Goal: Task Accomplishment & Management: Use online tool/utility

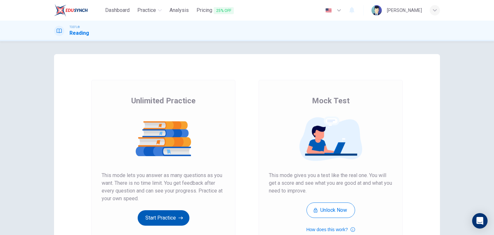
click at [164, 221] on button "Start Practice" at bounding box center [164, 217] width 52 height 15
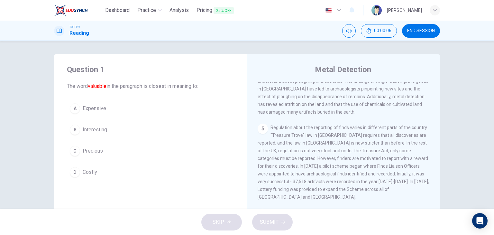
scroll to position [300, 0]
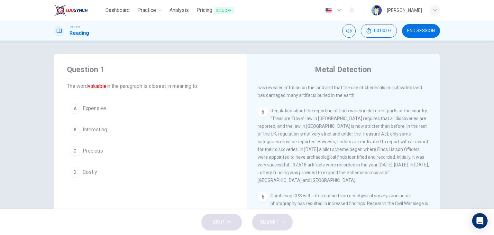
drag, startPoint x: 459, startPoint y: 201, endPoint x: 438, endPoint y: 141, distance: 64.0
click at [438, 141] on div "Question 1 The word valuable in the paragraph is closest in meaning to: A Expen…" at bounding box center [247, 125] width 494 height 168
drag, startPoint x: 438, startPoint y: 141, endPoint x: 435, endPoint y: 197, distance: 56.3
click at [435, 197] on div "Metal Detection 1 Metal detectors are used to find metal. Sometimes, a metal de…" at bounding box center [343, 166] width 193 height 224
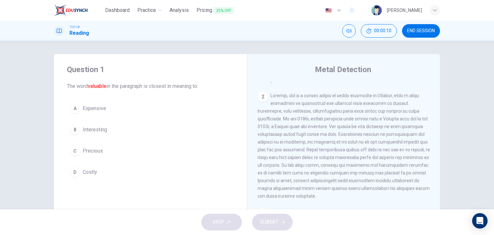
scroll to position [0, 0]
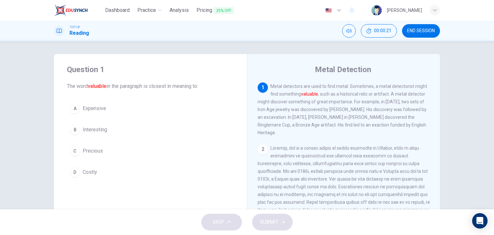
drag, startPoint x: 151, startPoint y: 87, endPoint x: 211, endPoint y: 92, distance: 60.7
click at [211, 92] on div "Question 1 The word valuable in the paragraph is closest in meaning to: A Expen…" at bounding box center [150, 122] width 193 height 136
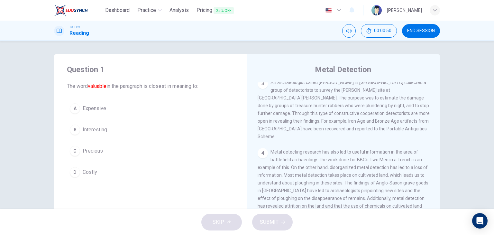
scroll to position [200, 0]
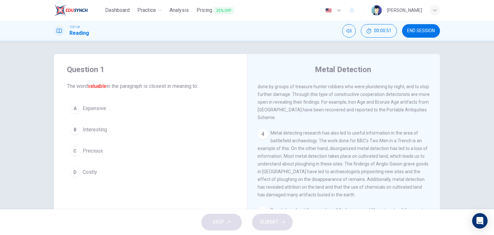
drag, startPoint x: 445, startPoint y: 180, endPoint x: 452, endPoint y: 224, distance: 44.3
click at [452, 224] on div "Dashboard Practice Analysis Pricing 25% OFF English en ​ Sangchan Boonsanong TO…" at bounding box center [247, 117] width 494 height 235
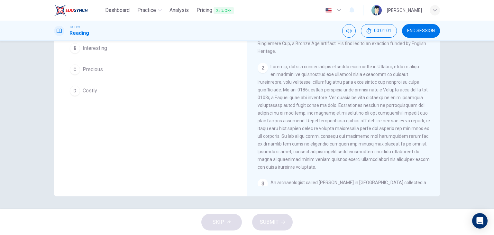
scroll to position [159, 0]
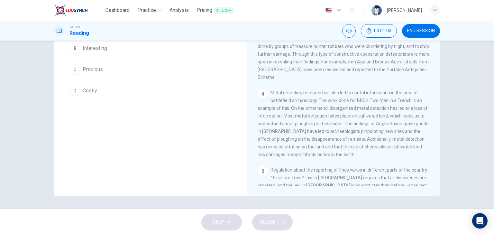
drag, startPoint x: 450, startPoint y: 123, endPoint x: 449, endPoint y: 30, distance: 92.7
click at [449, 30] on div "Dashboard Practice Analysis Pricing 25% OFF English en ​ Sangchan Boonsanong TO…" at bounding box center [247, 117] width 494 height 235
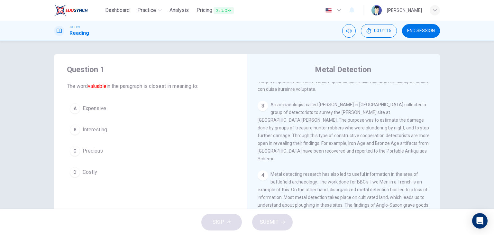
click at [74, 152] on div "C" at bounding box center [75, 151] width 10 height 10
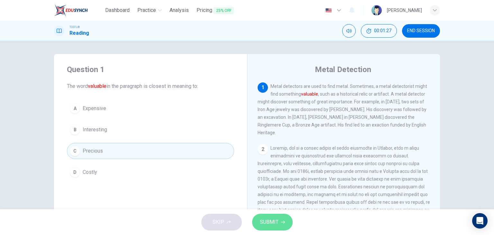
click at [272, 225] on span "SUBMIT" at bounding box center [269, 221] width 19 height 9
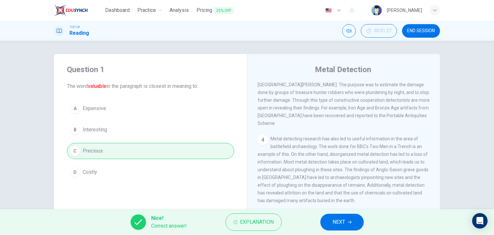
scroll to position [300, 0]
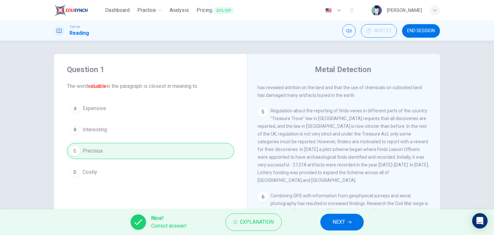
click at [349, 227] on button "NEXT" at bounding box center [341, 222] width 43 height 17
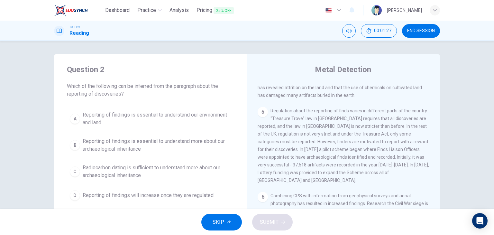
scroll to position [0, 0]
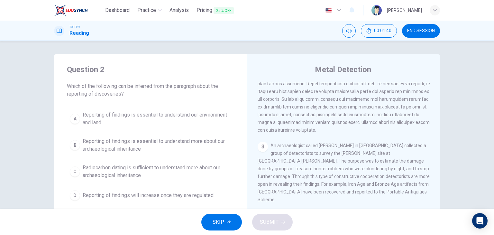
drag, startPoint x: 436, startPoint y: 119, endPoint x: 453, endPoint y: 175, distance: 59.0
click at [453, 175] on div "Question 2 Which of the following can be inferred from the paragraph about the …" at bounding box center [247, 125] width 494 height 168
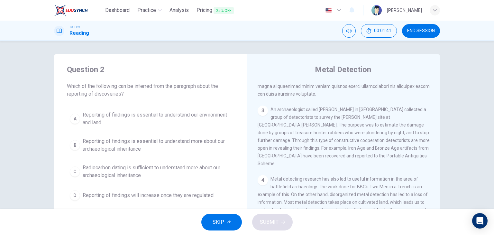
drag, startPoint x: 453, startPoint y: 175, endPoint x: 457, endPoint y: 217, distance: 41.4
click at [457, 217] on div "Dashboard Practice Analysis Pricing 25% OFF English en ​ Sangchan Boonsanong TO…" at bounding box center [247, 117] width 494 height 235
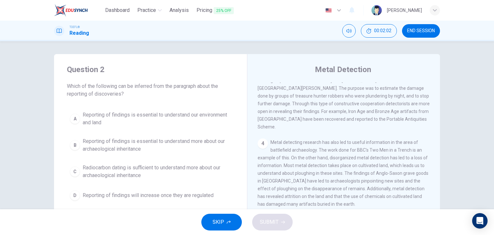
scroll to position [298, 0]
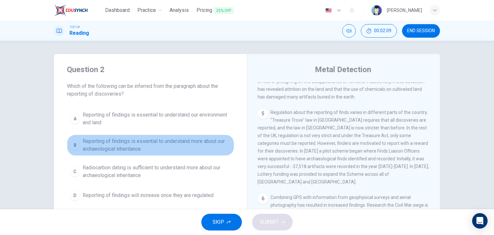
click at [74, 148] on div "B" at bounding box center [75, 145] width 10 height 10
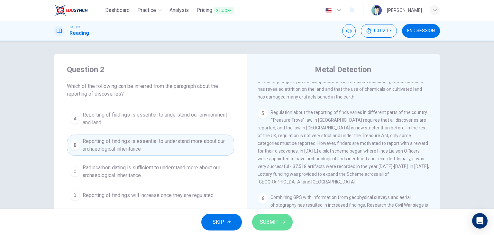
click at [280, 223] on button "SUBMIT" at bounding box center [272, 222] width 41 height 17
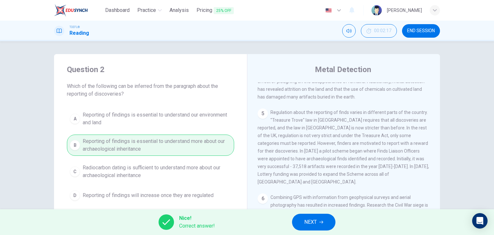
click at [314, 224] on span "NEXT" at bounding box center [310, 221] width 13 height 9
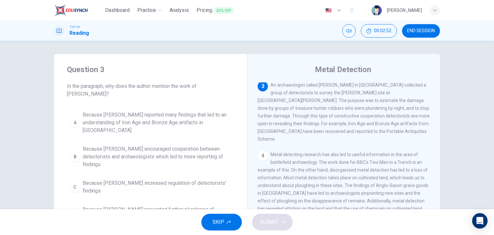
scroll to position [147, 0]
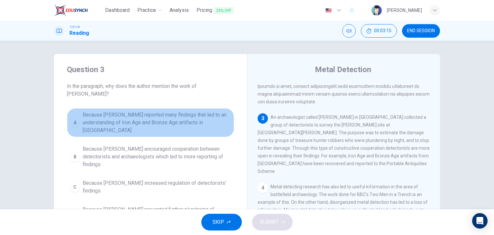
click at [76, 117] on div "A" at bounding box center [75, 122] width 10 height 10
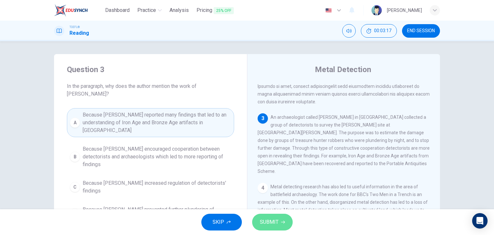
click at [273, 221] on span "SUBMIT" at bounding box center [269, 221] width 19 height 9
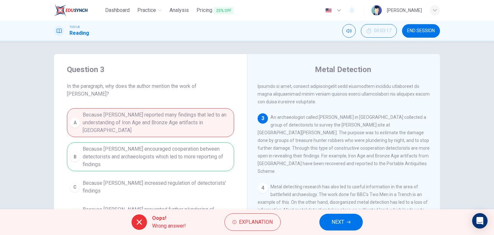
click at [143, 147] on div "A Because Tony Gregory reported many findings that led to an understanding of I…" at bounding box center [150, 166] width 167 height 116
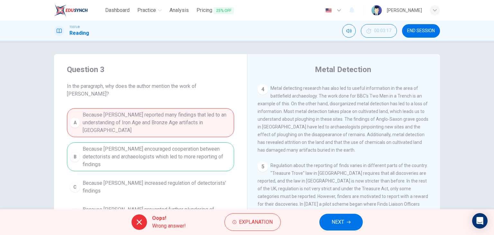
scroll to position [247, 0]
click at [344, 223] on span "NEXT" at bounding box center [338, 221] width 13 height 9
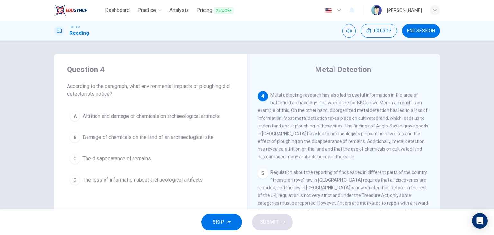
scroll to position [241, 0]
click at [101, 116] on span "Attrition and damage of chemicals on archaeological artifacts" at bounding box center [151, 116] width 137 height 8
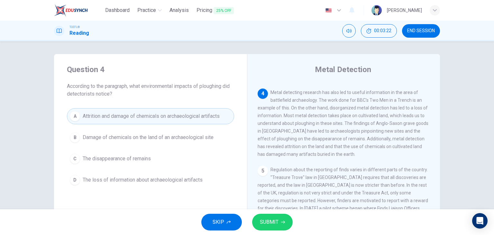
click at [273, 221] on span "SUBMIT" at bounding box center [269, 221] width 19 height 9
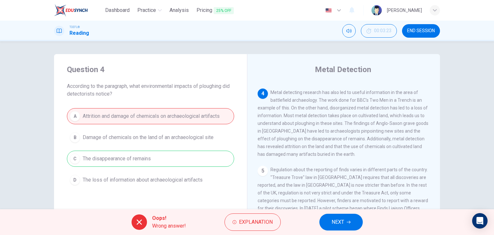
click at [340, 217] on button "NEXT" at bounding box center [340, 222] width 43 height 17
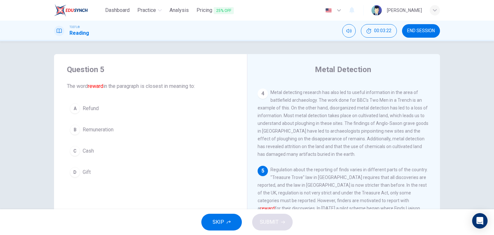
scroll to position [269, 0]
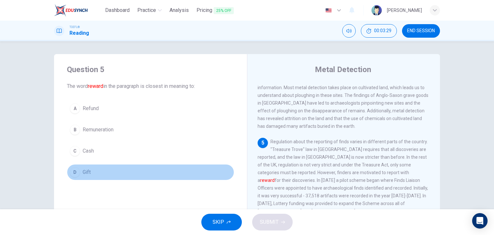
click at [73, 173] on div "D" at bounding box center [75, 172] width 10 height 10
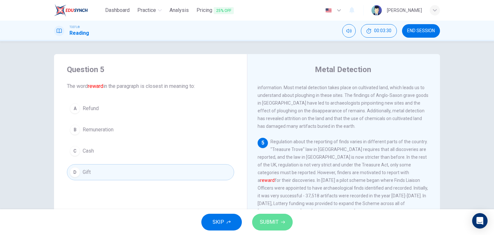
click at [276, 218] on span "SUBMIT" at bounding box center [269, 221] width 19 height 9
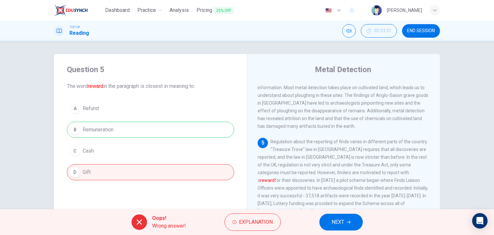
click at [337, 221] on span "NEXT" at bounding box center [338, 221] width 13 height 9
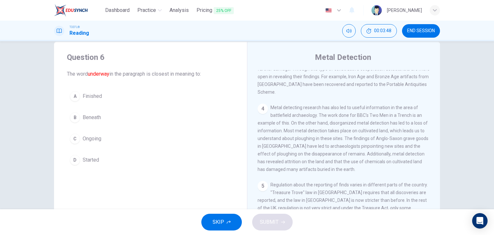
scroll to position [6, 0]
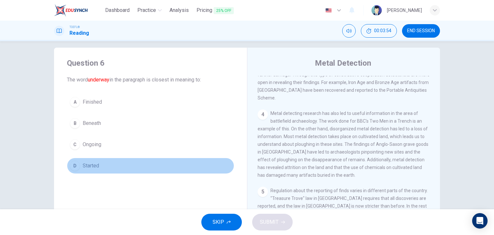
click at [89, 162] on span "Started" at bounding box center [91, 166] width 16 height 8
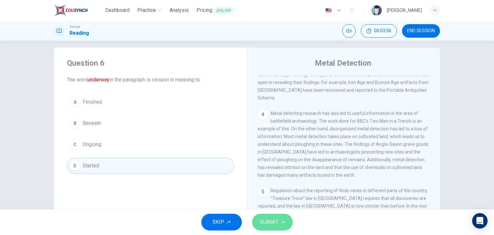
click at [280, 227] on button "SUBMIT" at bounding box center [272, 222] width 41 height 17
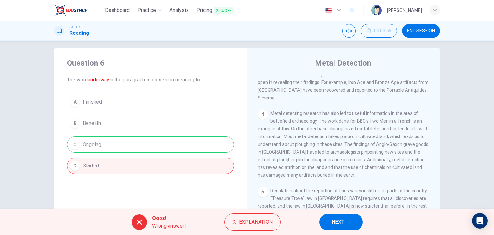
click at [172, 143] on div "A Finished B Beneath C Ongoing D Started" at bounding box center [150, 134] width 167 height 80
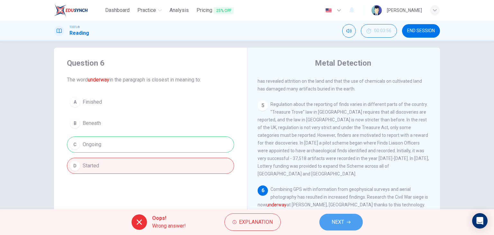
click at [347, 223] on button "NEXT" at bounding box center [340, 222] width 43 height 17
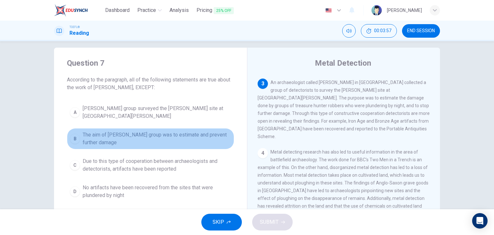
click at [152, 129] on button "B The aim of Tony Gregory's group was to estimate and prevent further damage" at bounding box center [150, 138] width 167 height 21
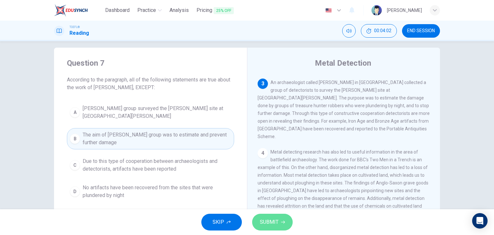
click at [272, 223] on span "SUBMIT" at bounding box center [269, 221] width 19 height 9
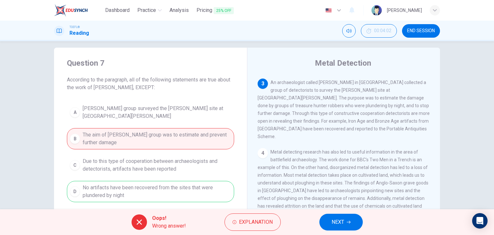
click at [340, 219] on span "NEXT" at bounding box center [338, 221] width 13 height 9
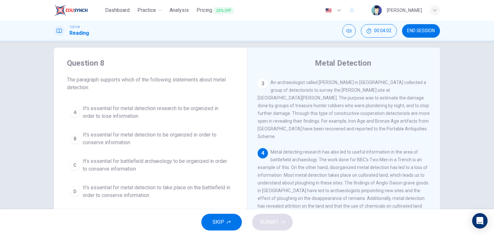
scroll to position [190, 0]
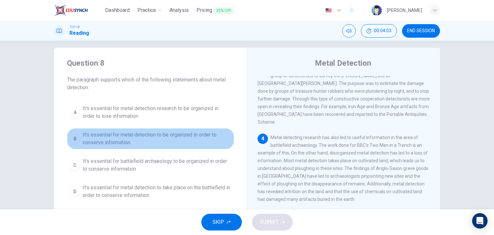
click at [132, 137] on span "It's essential for metal detection to be organized in order to conserve informa…" at bounding box center [157, 138] width 149 height 15
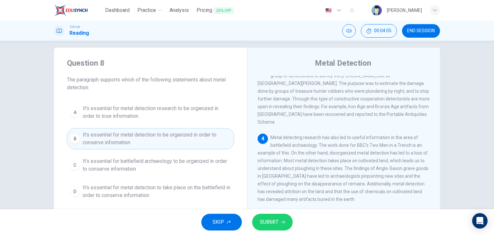
click at [276, 223] on span "SUBMIT" at bounding box center [269, 221] width 19 height 9
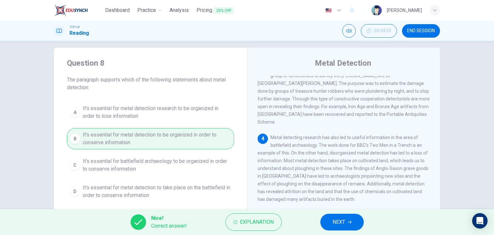
click at [344, 215] on button "NEXT" at bounding box center [341, 222] width 43 height 17
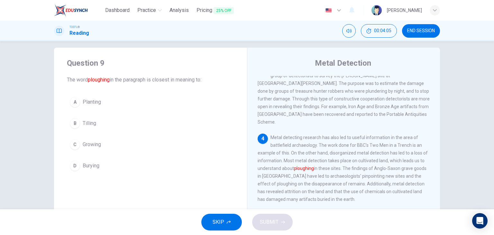
scroll to position [238, 0]
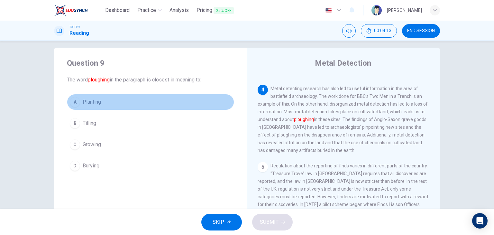
click at [84, 103] on span "Planting" at bounding box center [92, 102] width 18 height 8
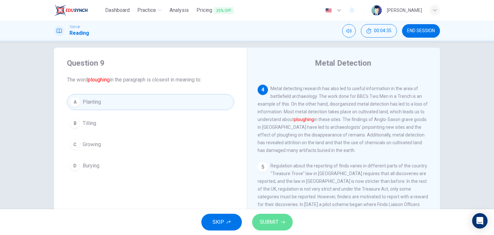
click at [270, 220] on span "SUBMIT" at bounding box center [269, 221] width 19 height 9
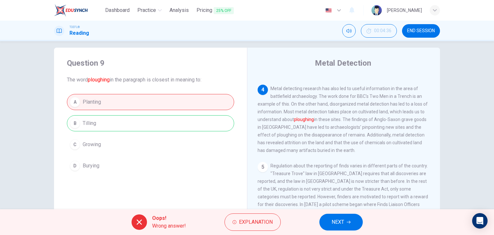
click at [343, 221] on span "NEXT" at bounding box center [338, 221] width 13 height 9
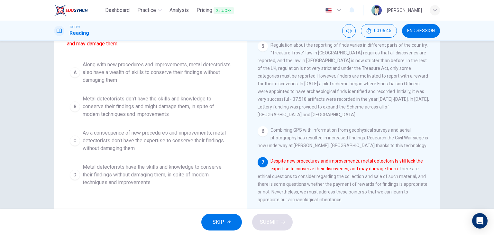
scroll to position [57, 0]
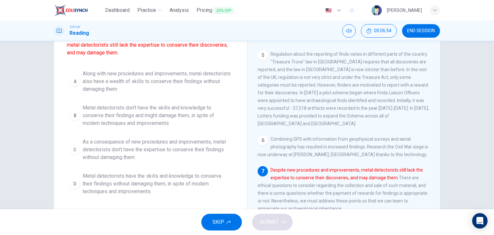
click at [145, 112] on span "Metal detectorists don't have the skills and knowledge to conserve their findin…" at bounding box center [157, 115] width 149 height 23
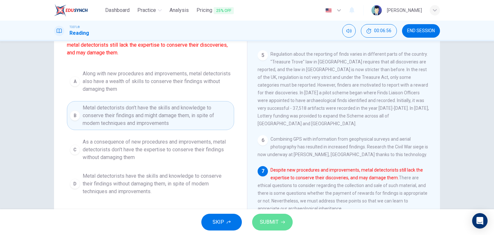
click at [274, 225] on span "SUBMIT" at bounding box center [269, 221] width 19 height 9
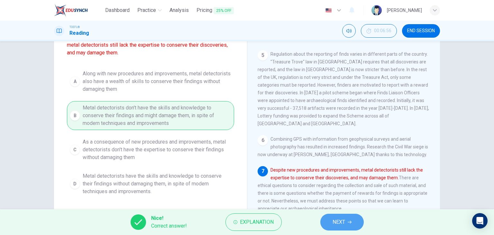
click at [350, 223] on icon "button" at bounding box center [350, 222] width 4 height 4
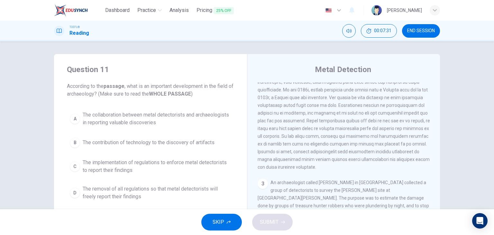
scroll to position [84, 0]
click at [449, 186] on div "Question 11 According to the passage , what is an important development in the …" at bounding box center [247, 125] width 494 height 168
click at [449, 187] on div "Question 11 According to the passage , what is an important development in the …" at bounding box center [247, 125] width 494 height 168
drag, startPoint x: 445, startPoint y: 161, endPoint x: 434, endPoint y: 161, distance: 10.9
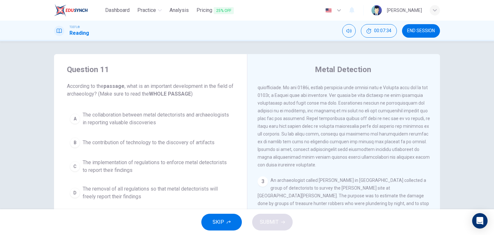
click at [434, 161] on div "Question 11 According to the passage , what is an important development in the …" at bounding box center [247, 166] width 407 height 224
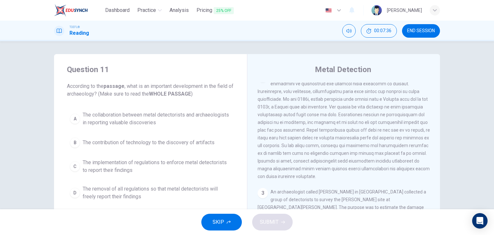
scroll to position [0, 0]
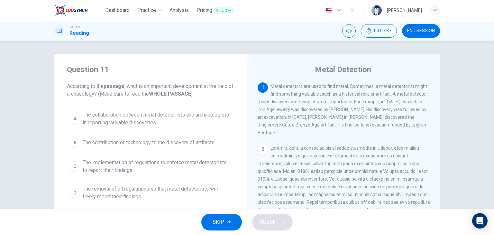
click at [130, 120] on span "The collaboration between metal detectorists and archaeologists in reporting va…" at bounding box center [157, 118] width 149 height 15
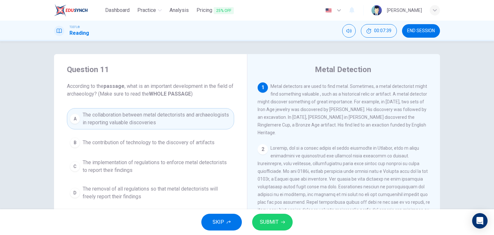
click at [269, 226] on span "SUBMIT" at bounding box center [269, 221] width 19 height 9
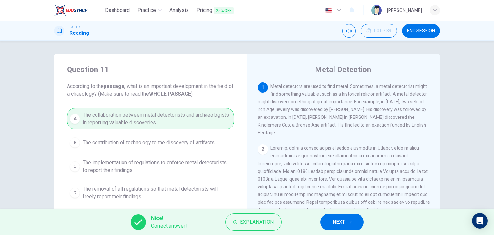
click at [335, 222] on span "NEXT" at bounding box center [339, 221] width 13 height 9
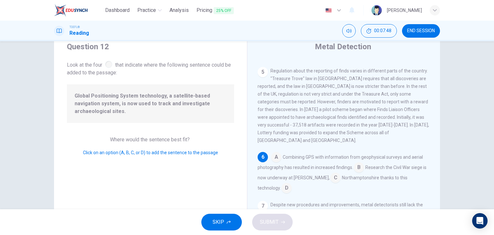
scroll to position [18, 0]
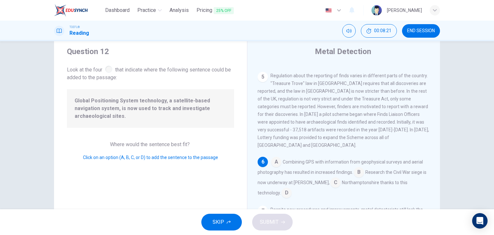
click at [275, 157] on input at bounding box center [276, 162] width 10 height 10
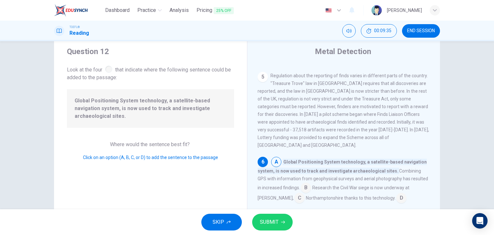
click at [301, 183] on input at bounding box center [306, 188] width 10 height 10
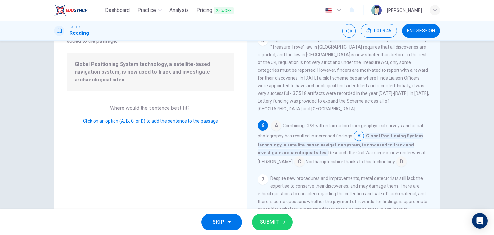
scroll to position [57, 0]
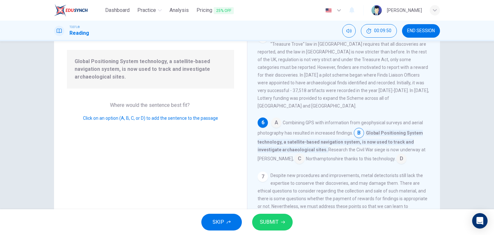
click at [294, 154] on input at bounding box center [299, 159] width 10 height 10
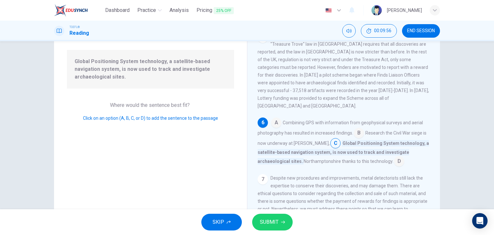
click at [397, 157] on input at bounding box center [399, 162] width 10 height 10
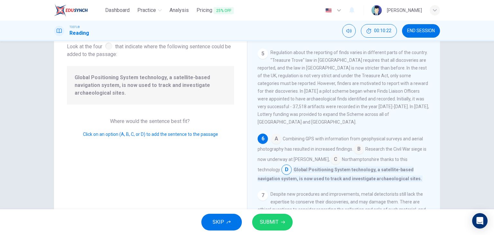
scroll to position [42, 0]
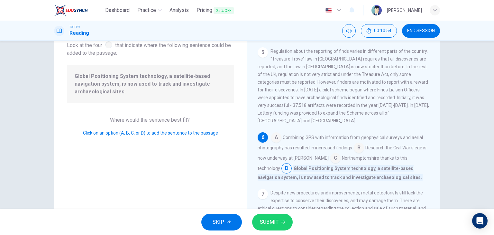
click at [277, 133] on input at bounding box center [276, 138] width 10 height 10
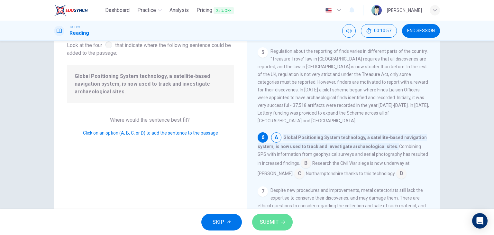
click at [276, 227] on button "SUBMIT" at bounding box center [272, 222] width 41 height 17
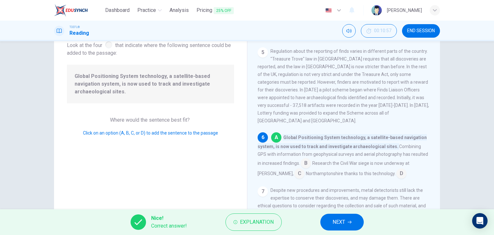
click at [338, 226] on span "NEXT" at bounding box center [339, 221] width 13 height 9
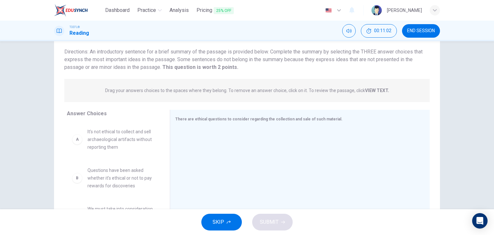
drag, startPoint x: 490, startPoint y: 115, endPoint x: 491, endPoint y: 101, distance: 13.8
click at [491, 101] on div "Question 13 View Text Directions: An introductory sentence for a brief summary …" at bounding box center [247, 125] width 494 height 168
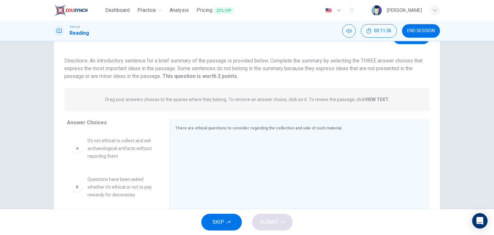
scroll to position [27, 0]
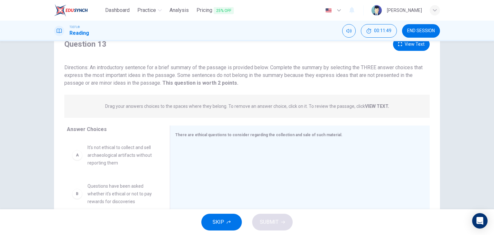
drag, startPoint x: 490, startPoint y: 89, endPoint x: 487, endPoint y: 46, distance: 43.2
click at [487, 46] on div "Question 13 View Text Directions: An introductory sentence for a brief summary …" at bounding box center [247, 125] width 494 height 168
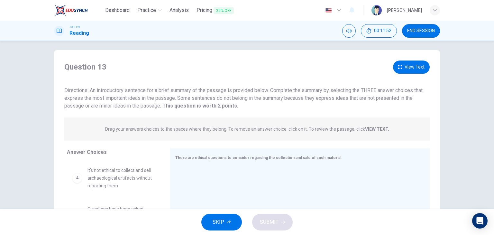
scroll to position [4, 0]
click at [412, 66] on button "View Text" at bounding box center [411, 66] width 37 height 13
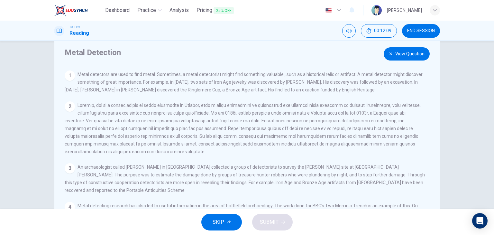
scroll to position [0, 0]
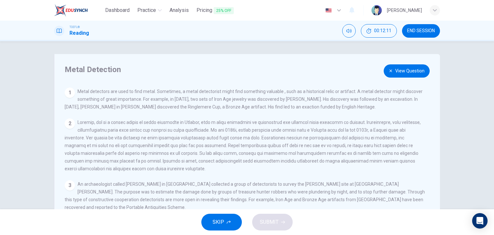
click at [407, 69] on button "View Question" at bounding box center [407, 70] width 46 height 13
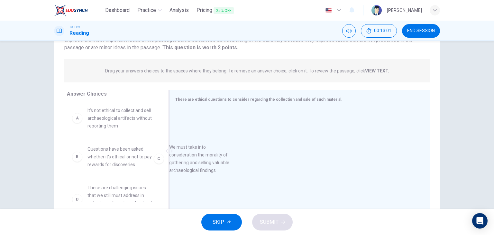
scroll to position [2, 0]
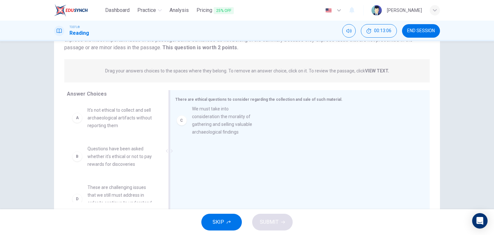
drag, startPoint x: 105, startPoint y: 195, endPoint x: 213, endPoint y: 115, distance: 134.5
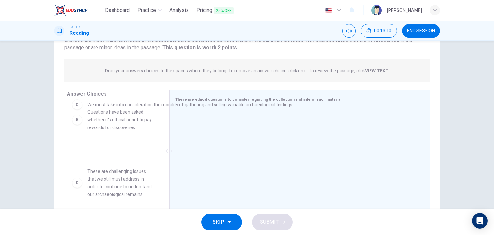
scroll to position [0, 0]
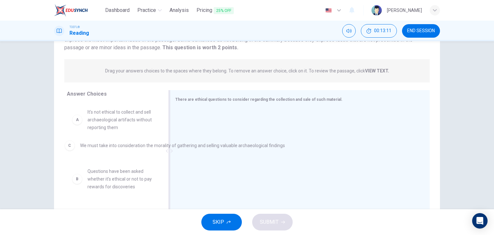
drag, startPoint x: 212, startPoint y: 120, endPoint x: 92, endPoint y: 147, distance: 123.0
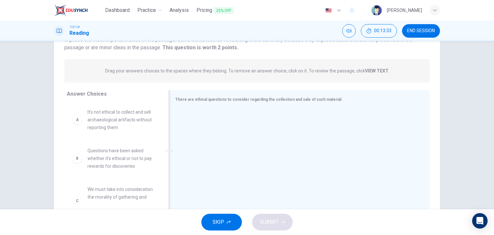
drag, startPoint x: 158, startPoint y: 111, endPoint x: 158, endPoint y: 116, distance: 4.8
click at [158, 112] on div "A It's not ethical to collect and sell archaeological artifacts without reporti…" at bounding box center [116, 152] width 98 height 99
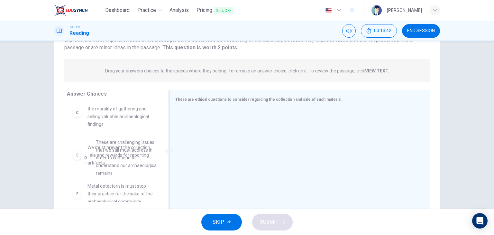
drag, startPoint x: 147, startPoint y: 142, endPoint x: 159, endPoint y: 137, distance: 12.7
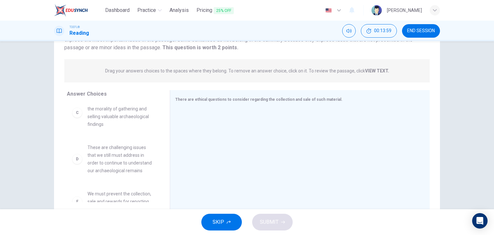
drag, startPoint x: 165, startPoint y: 138, endPoint x: 158, endPoint y: 168, distance: 31.1
click at [158, 168] on div "Answer Choices A It's not ethical to collect and sell archaeological artifacts …" at bounding box center [247, 152] width 386 height 125
drag, startPoint x: 158, startPoint y: 168, endPoint x: 157, endPoint y: 177, distance: 9.0
click at [157, 177] on div "A It's not ethical to collect and sell archaeological artifacts without reporti…" at bounding box center [116, 152] width 98 height 99
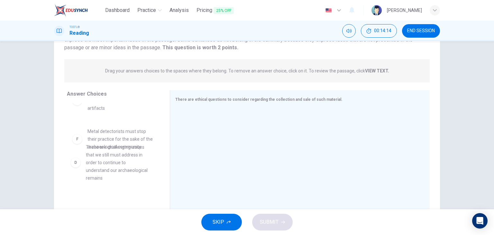
click at [114, 190] on div "A It's not ethical to collect and sell archaeological artifacts without reporti…" at bounding box center [116, 152] width 98 height 99
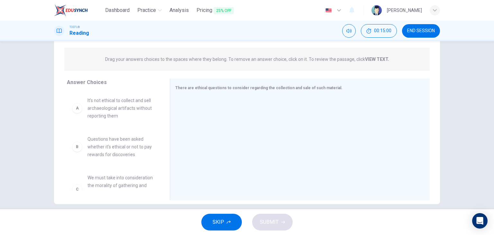
scroll to position [73, 0]
click at [79, 111] on div "A" at bounding box center [77, 108] width 10 height 10
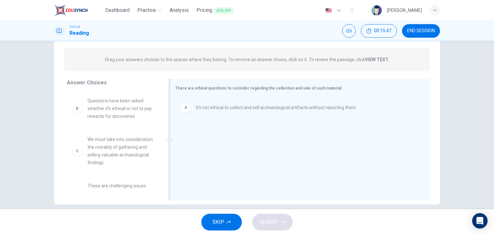
click at [201, 98] on div "A It's not ethical to collect and sell archaeological artifacts without reporti…" at bounding box center [297, 107] width 244 height 21
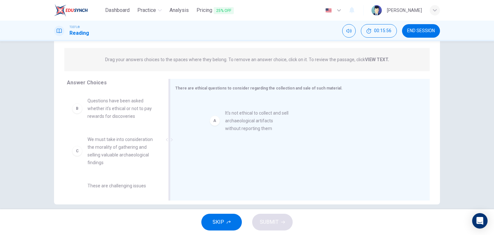
drag, startPoint x: 120, startPoint y: 117, endPoint x: 269, endPoint y: 128, distance: 148.7
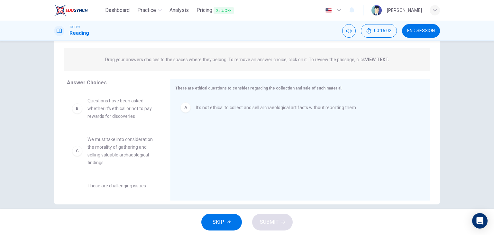
click at [116, 111] on span "Questions have been asked whether it's ethical or not to pay rewards for discov…" at bounding box center [121, 108] width 67 height 23
click at [84, 129] on div "B Questions have been asked whether it's ethical or not to pay rewards for disc…" at bounding box center [117, 141] width 100 height 99
click at [96, 113] on span "Questions have been asked whether it's ethical or not to pay rewards for discov…" at bounding box center [125, 108] width 74 height 23
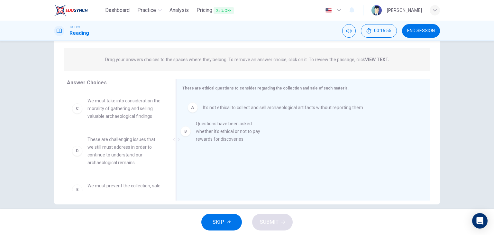
drag, startPoint x: 116, startPoint y: 110, endPoint x: 227, endPoint y: 133, distance: 114.0
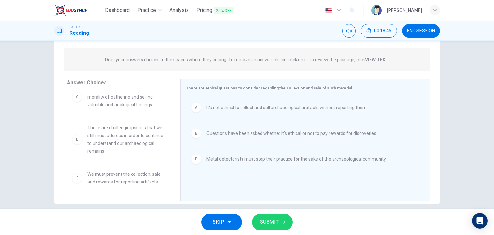
scroll to position [12, 0]
click at [275, 223] on span "SUBMIT" at bounding box center [269, 221] width 19 height 9
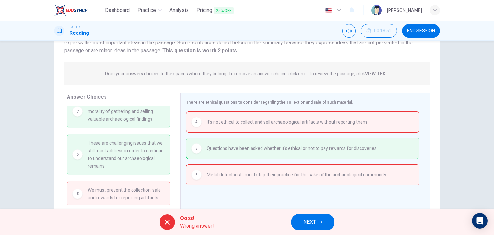
scroll to position [60, 0]
click at [318, 227] on button "NEXT" at bounding box center [312, 222] width 43 height 17
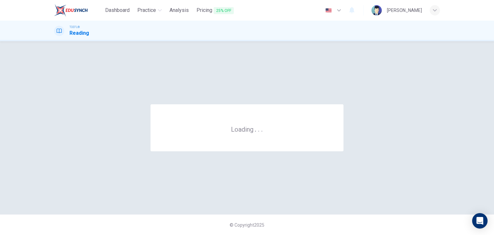
scroll to position [0, 0]
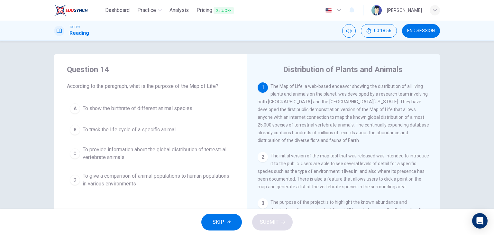
drag, startPoint x: 437, startPoint y: 178, endPoint x: 446, endPoint y: 231, distance: 53.4
click at [446, 231] on div "Dashboard Practice Analysis Pricing 25% OFF English en ​ Sangchan Boonsanong TO…" at bounding box center [247, 117] width 494 height 235
click at [421, 31] on span "END SESSION" at bounding box center [421, 30] width 28 height 5
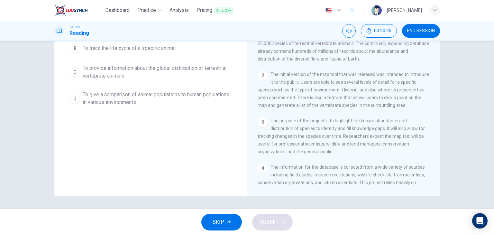
click at [417, 30] on span "END SESSION" at bounding box center [421, 30] width 28 height 5
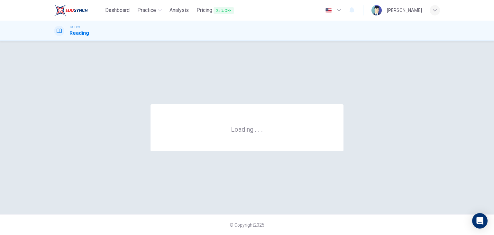
scroll to position [0, 0]
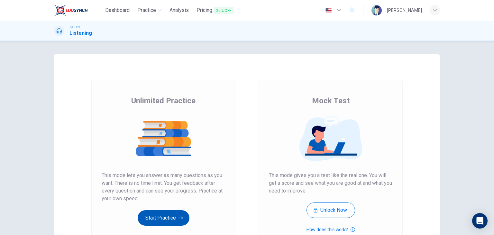
click at [165, 217] on button "Start Practice" at bounding box center [164, 217] width 52 height 15
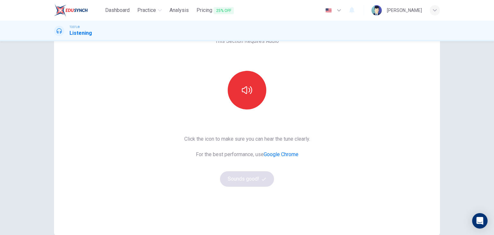
scroll to position [41, 0]
click at [479, 165] on div "This Section Requires Audio Click the icon to make sure you can hear the tune c…" at bounding box center [247, 138] width 494 height 194
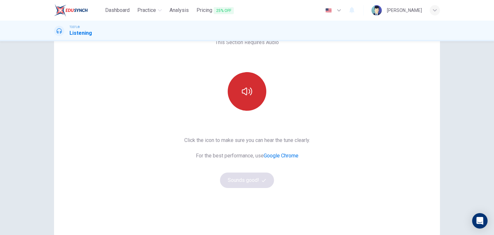
click at [246, 96] on icon "button" at bounding box center [247, 91] width 10 height 10
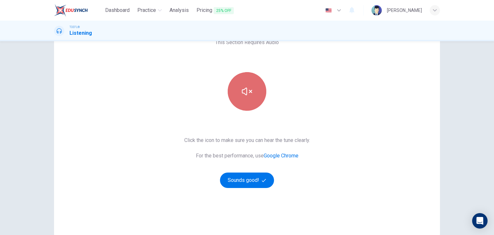
click at [246, 96] on icon "button" at bounding box center [247, 91] width 10 height 10
click at [249, 97] on button "button" at bounding box center [247, 91] width 39 height 39
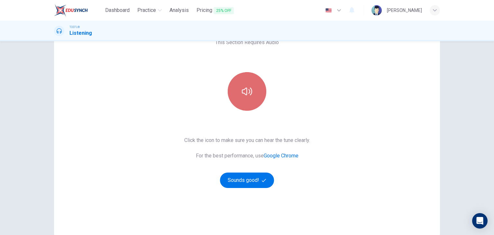
click at [251, 93] on button "button" at bounding box center [247, 91] width 39 height 39
click at [246, 89] on icon "button" at bounding box center [247, 91] width 10 height 10
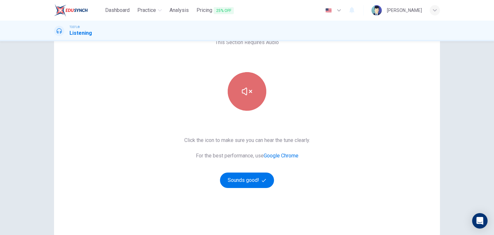
click at [246, 89] on icon "button" at bounding box center [247, 91] width 10 height 10
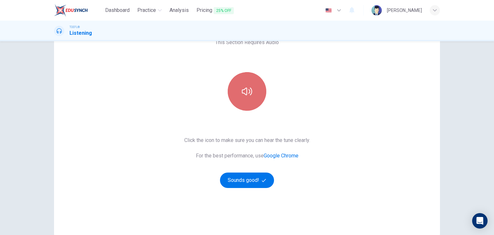
click at [246, 89] on icon "button" at bounding box center [247, 91] width 10 height 10
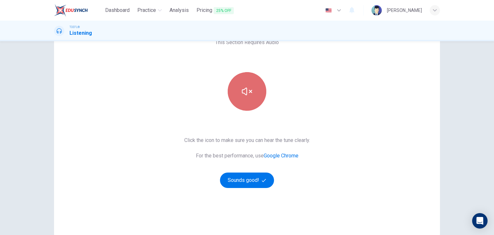
click at [246, 89] on icon "button" at bounding box center [247, 91] width 10 height 10
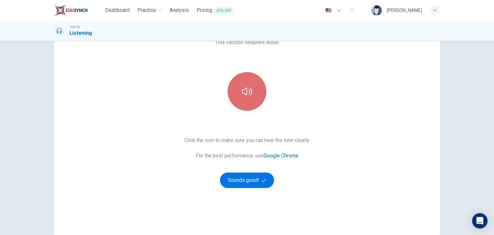
click at [246, 89] on icon "button" at bounding box center [247, 91] width 10 height 10
click at [244, 80] on button "button" at bounding box center [247, 91] width 39 height 39
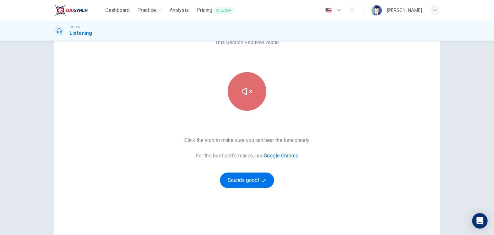
click at [244, 80] on button "button" at bounding box center [247, 91] width 39 height 39
click at [242, 82] on button "button" at bounding box center [247, 91] width 39 height 39
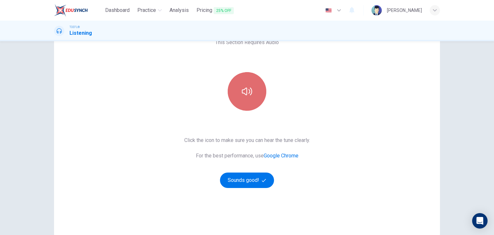
click at [243, 87] on icon "button" at bounding box center [247, 91] width 10 height 10
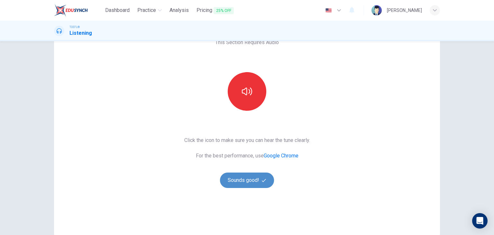
click at [245, 179] on button "Sounds good!" at bounding box center [247, 179] width 54 height 15
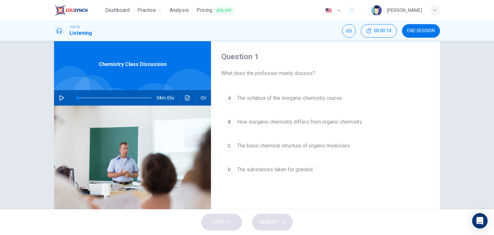
scroll to position [0, 0]
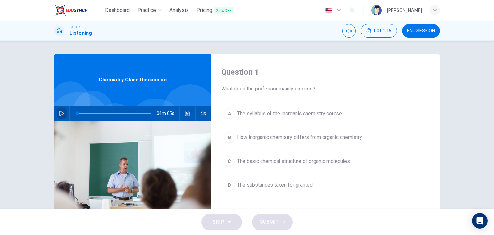
click at [60, 114] on icon "button" at bounding box center [61, 113] width 5 height 5
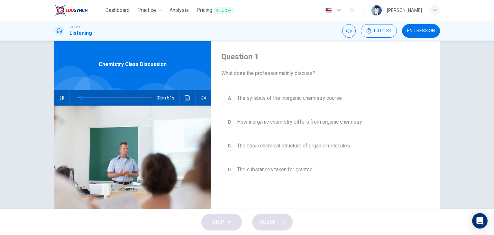
scroll to position [16, 0]
click at [225, 123] on div "B" at bounding box center [229, 121] width 10 height 10
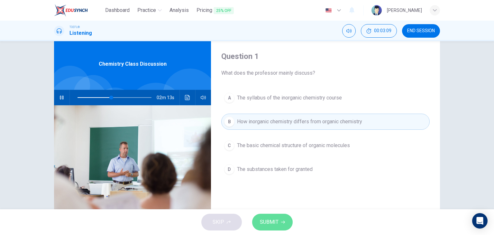
click at [277, 225] on span "SUBMIT" at bounding box center [269, 221] width 19 height 9
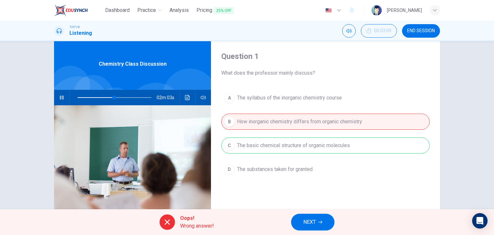
click at [311, 153] on div "A The syllabus of the inorganic chemistry course B How inorganic chemistry diff…" at bounding box center [325, 140] width 208 height 100
click at [305, 222] on span "NEXT" at bounding box center [309, 221] width 13 height 9
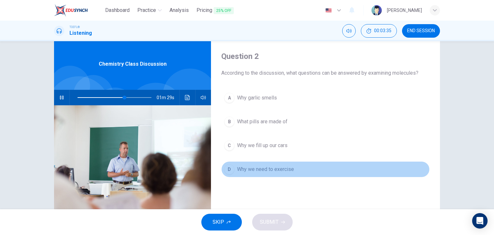
click at [257, 171] on span "Why we need to exercise" at bounding box center [265, 169] width 57 height 8
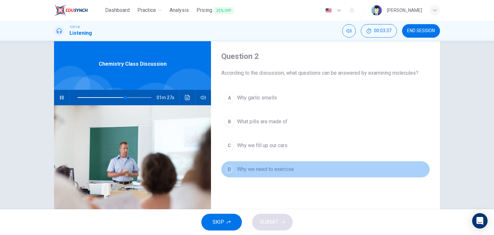
drag, startPoint x: 257, startPoint y: 171, endPoint x: 227, endPoint y: 168, distance: 30.1
click at [227, 168] on button "D Why we need to exercise" at bounding box center [325, 169] width 208 height 16
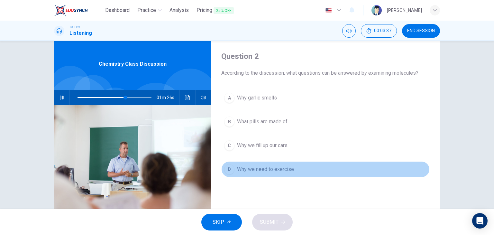
click at [227, 168] on div "D" at bounding box center [229, 169] width 10 height 10
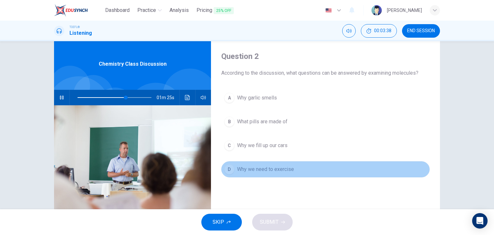
click at [227, 168] on div "D" at bounding box center [229, 169] width 10 height 10
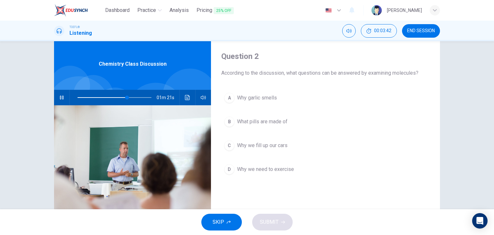
click at [227, 168] on div "D" at bounding box center [229, 169] width 10 height 10
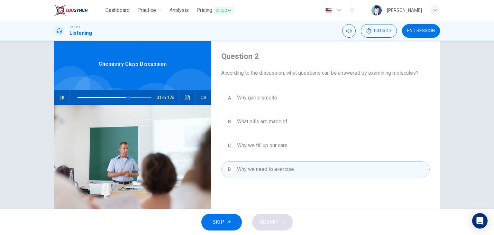
click at [239, 179] on div "A Why garlic smells B What pills are made of C Why we fill up our cars D Why we…" at bounding box center [325, 140] width 208 height 100
click at [286, 170] on span "Why we need to exercise" at bounding box center [265, 169] width 57 height 8
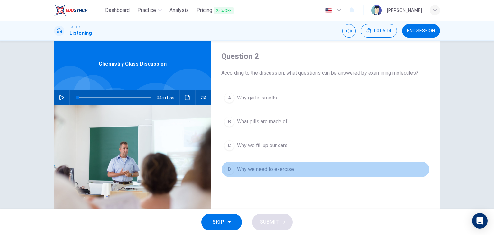
click at [286, 168] on span "Why we need to exercise" at bounding box center [265, 169] width 57 height 8
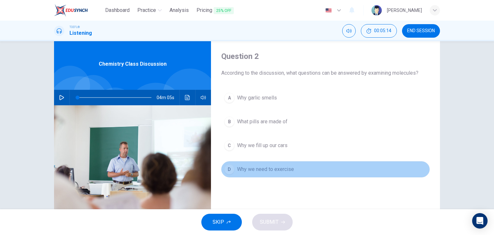
click at [286, 168] on span "Why we need to exercise" at bounding box center [265, 169] width 57 height 8
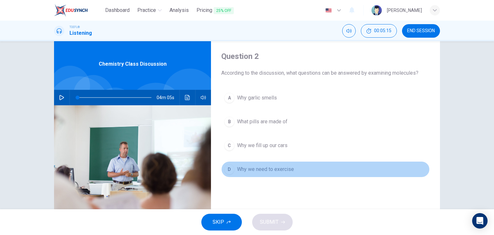
click at [286, 168] on span "Why we need to exercise" at bounding box center [265, 169] width 57 height 8
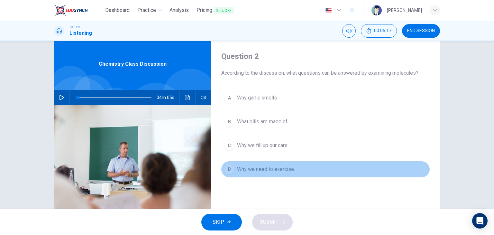
click at [288, 167] on span "Why we need to exercise" at bounding box center [265, 169] width 57 height 8
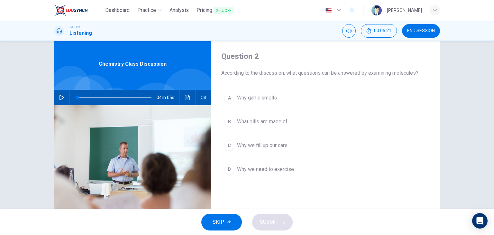
scroll to position [81, 0]
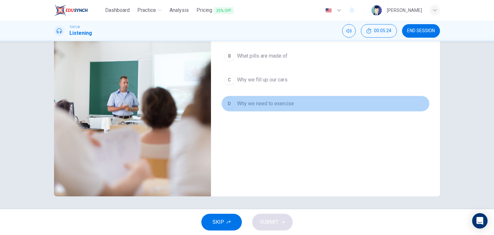
click at [228, 102] on div "D" at bounding box center [229, 103] width 10 height 10
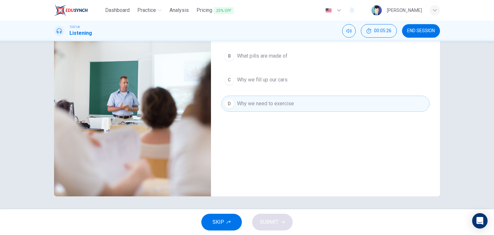
click at [273, 220] on div "SKIP SUBMIT" at bounding box center [247, 222] width 494 height 26
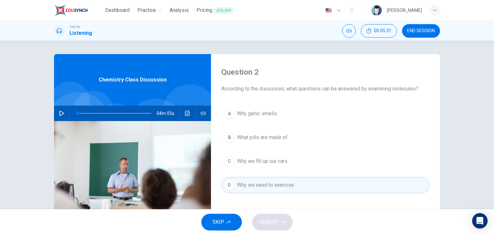
click at [263, 113] on span "Why garlic smells" at bounding box center [257, 114] width 40 height 8
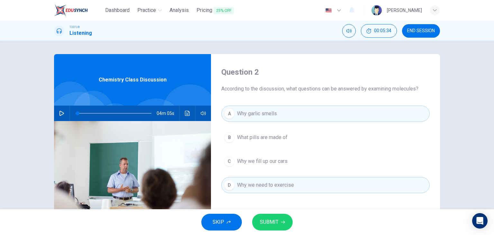
click at [271, 223] on span "SUBMIT" at bounding box center [269, 221] width 19 height 9
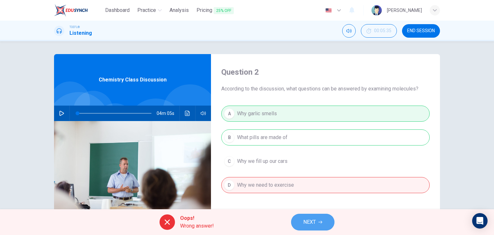
click at [316, 221] on button "NEXT" at bounding box center [312, 222] width 43 height 17
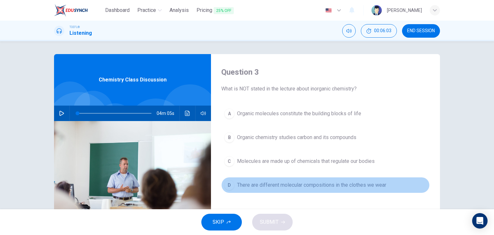
click at [227, 184] on div "D" at bounding box center [229, 185] width 10 height 10
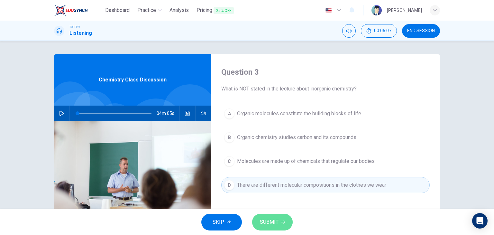
click at [278, 223] on span "SUBMIT" at bounding box center [269, 221] width 19 height 9
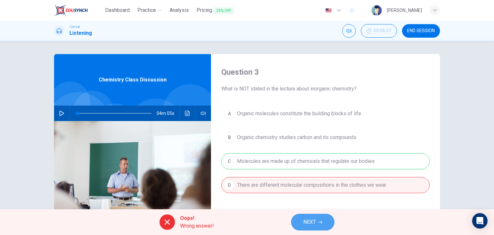
click at [304, 223] on span "NEXT" at bounding box center [309, 221] width 13 height 9
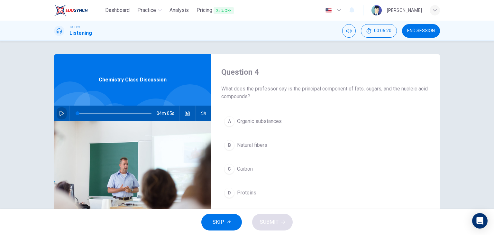
click at [61, 112] on icon "button" at bounding box center [62, 113] width 5 height 5
click at [61, 112] on icon "button" at bounding box center [62, 113] width 4 height 4
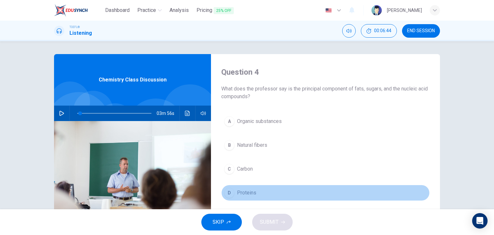
click at [228, 195] on div "D" at bounding box center [229, 193] width 10 height 10
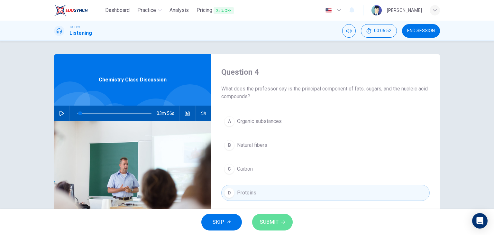
click at [268, 218] on span "SUBMIT" at bounding box center [269, 221] width 19 height 9
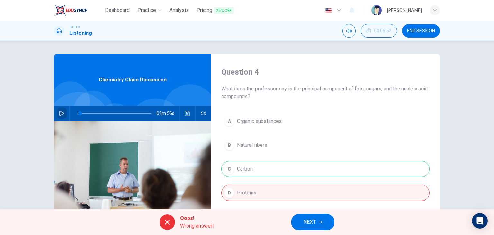
click at [61, 115] on icon "button" at bounding box center [61, 113] width 5 height 5
click at [311, 224] on span "NEXT" at bounding box center [309, 221] width 13 height 9
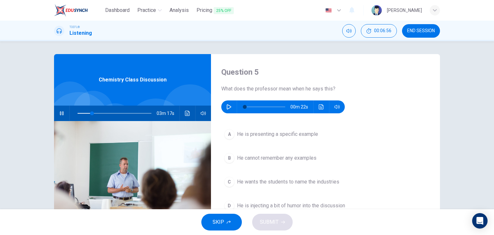
click at [60, 112] on icon "button" at bounding box center [61, 113] width 5 height 5
type input "20"
click at [227, 107] on icon "button" at bounding box center [229, 106] width 5 height 5
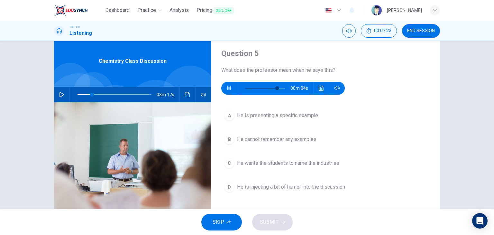
scroll to position [22, 0]
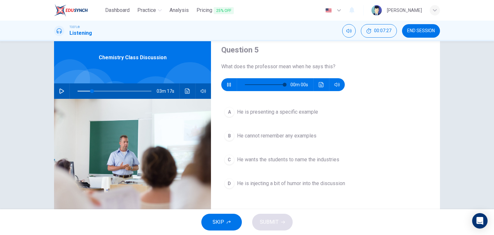
type input "0"
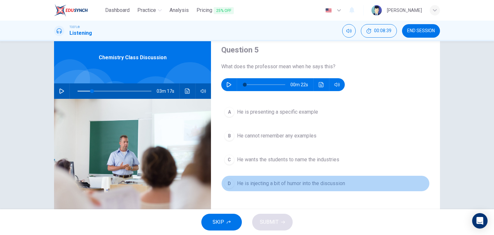
click at [271, 183] on span "He is injecting a bit of humor into the discussion" at bounding box center [291, 184] width 108 height 8
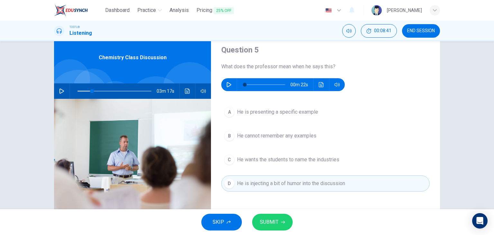
click at [270, 221] on span "SUBMIT" at bounding box center [269, 221] width 19 height 9
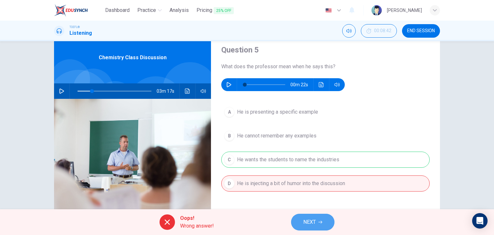
click at [316, 220] on span "NEXT" at bounding box center [309, 221] width 13 height 9
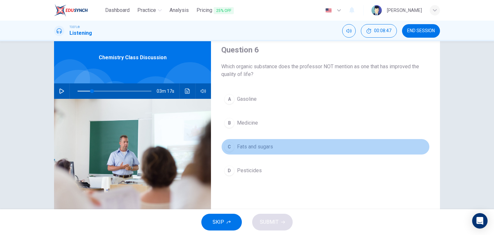
click at [227, 146] on div "C" at bounding box center [229, 147] width 10 height 10
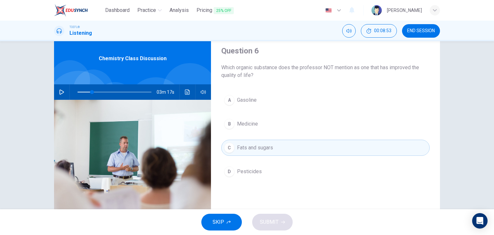
scroll to position [22, 0]
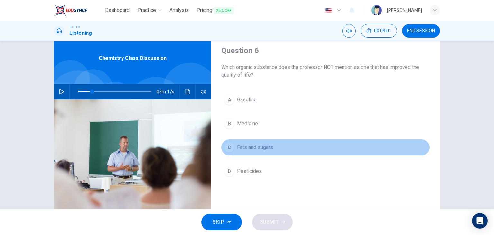
click at [254, 147] on span "Fats and sugars" at bounding box center [255, 147] width 36 height 8
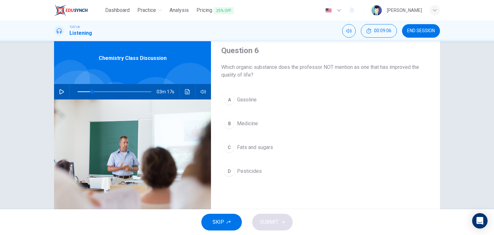
click at [254, 147] on span "Fats and sugars" at bounding box center [255, 147] width 36 height 8
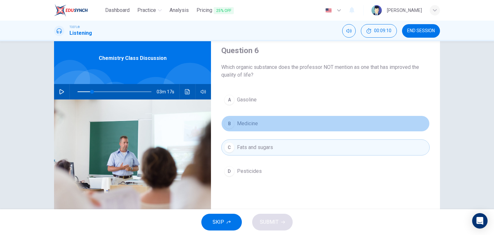
click at [249, 123] on span "Medicine" at bounding box center [247, 124] width 21 height 8
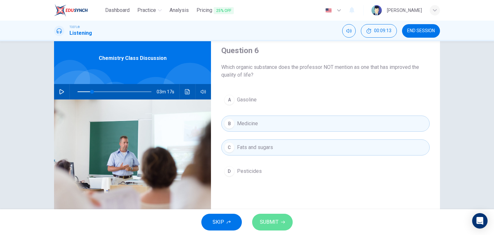
click at [266, 218] on span "SUBMIT" at bounding box center [269, 221] width 19 height 9
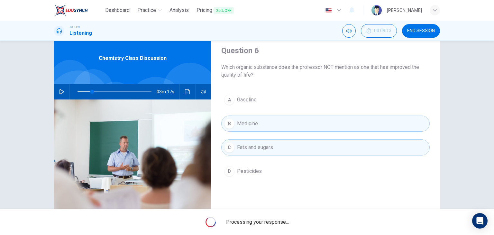
type input "20"
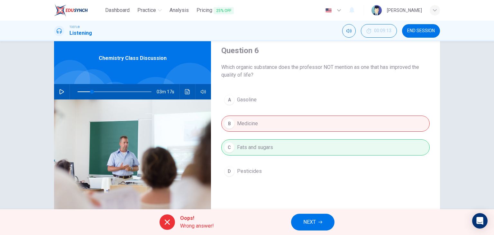
click at [306, 219] on span "NEXT" at bounding box center [309, 221] width 13 height 9
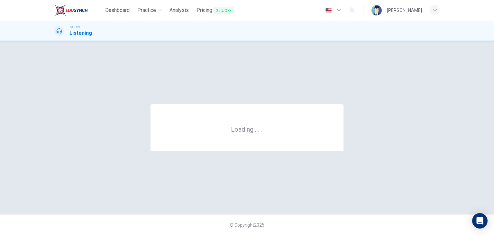
scroll to position [0, 0]
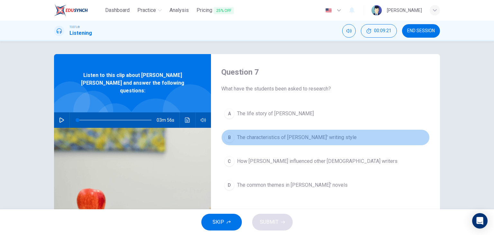
click at [227, 134] on div "B" at bounding box center [229, 137] width 10 height 10
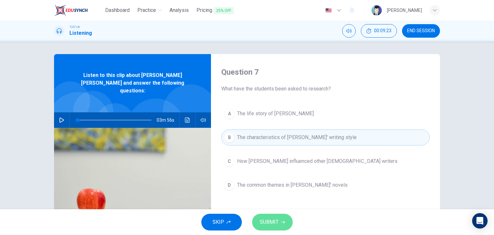
click at [275, 223] on span "SUBMIT" at bounding box center [269, 221] width 19 height 9
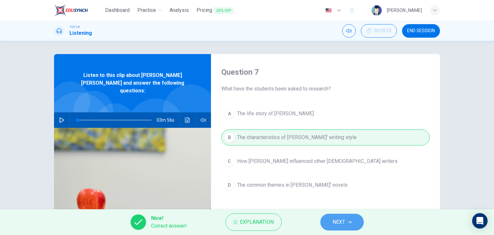
click at [331, 225] on button "NEXT" at bounding box center [341, 222] width 43 height 17
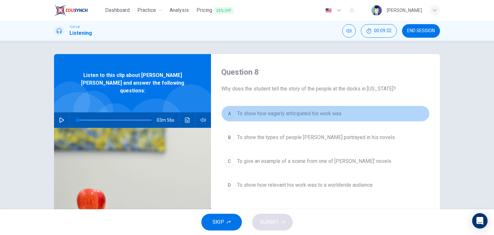
click at [227, 115] on div "A" at bounding box center [229, 113] width 10 height 10
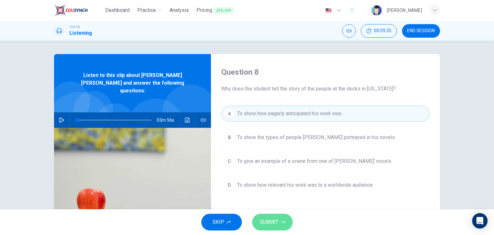
click at [274, 220] on span "SUBMIT" at bounding box center [269, 221] width 19 height 9
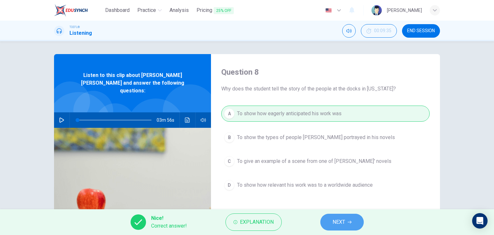
click at [331, 220] on button "NEXT" at bounding box center [341, 222] width 43 height 17
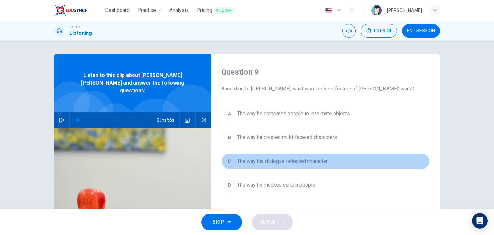
click at [251, 161] on span "The way his dialogue reflected character" at bounding box center [282, 161] width 91 height 8
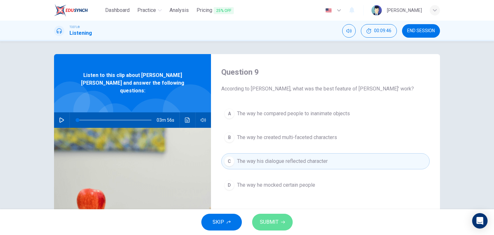
click at [275, 217] on span "SUBMIT" at bounding box center [269, 221] width 19 height 9
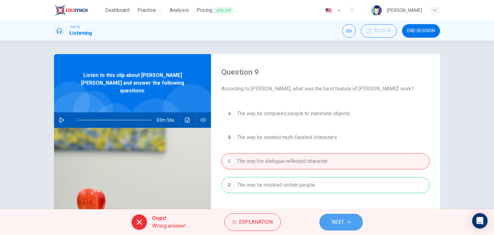
click at [326, 219] on button "NEXT" at bounding box center [340, 222] width 43 height 17
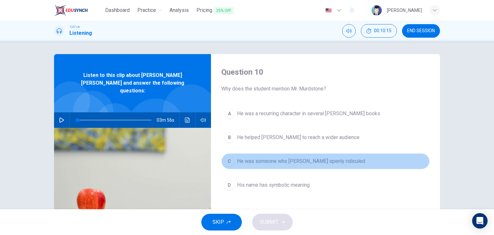
click at [227, 160] on div "C" at bounding box center [229, 161] width 10 height 10
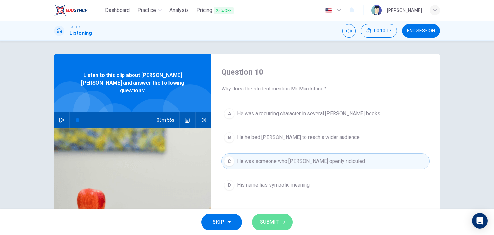
click at [281, 218] on button "SUBMIT" at bounding box center [272, 222] width 41 height 17
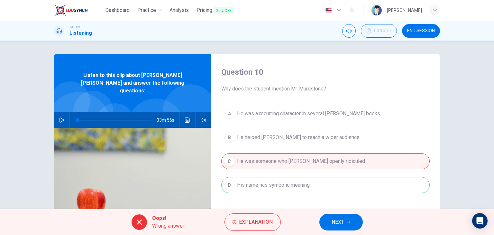
drag, startPoint x: 335, startPoint y: 214, endPoint x: 354, endPoint y: 137, distance: 79.0
click at [354, 137] on div "Dashboard Practice Analysis Pricing 25% OFF English en ​ Sangchan Boonsanong TO…" at bounding box center [247, 117] width 494 height 235
click at [354, 137] on div "A He was a recurring character in several Dickens books B He helped Dickens to …" at bounding box center [325, 156] width 208 height 100
drag, startPoint x: 354, startPoint y: 137, endPoint x: 356, endPoint y: 216, distance: 78.9
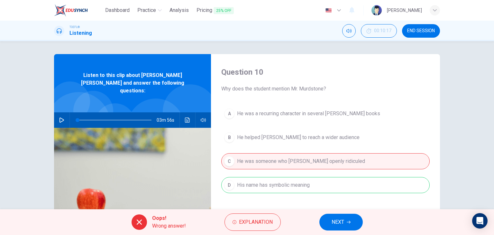
click at [356, 216] on div "Dashboard Practice Analysis Pricing 25% OFF English en ​ Sangchan Boonsanong TO…" at bounding box center [247, 117] width 494 height 235
click at [356, 216] on button "NEXT" at bounding box center [340, 222] width 43 height 17
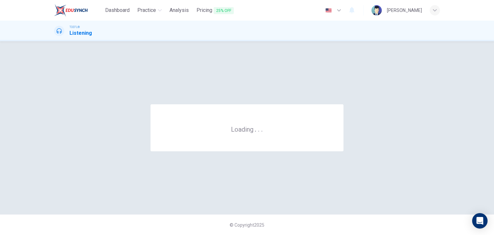
click at [356, 216] on div "© Copyright 2025" at bounding box center [247, 224] width 494 height 21
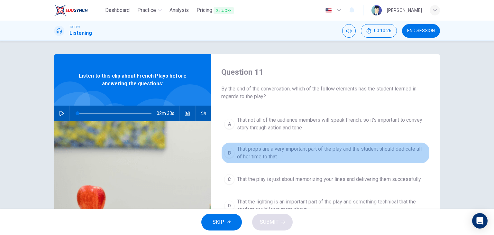
click at [228, 153] on div "B" at bounding box center [229, 153] width 10 height 10
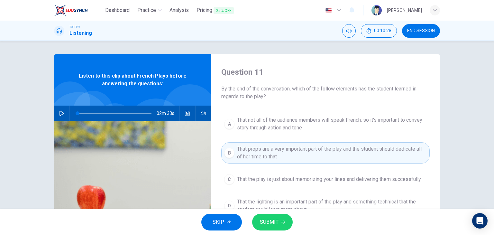
click at [264, 217] on span "SUBMIT" at bounding box center [269, 221] width 19 height 9
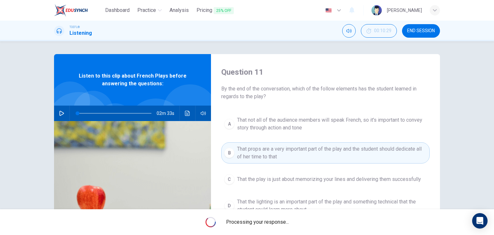
click at [264, 217] on div "Processing your response..." at bounding box center [247, 222] width 494 height 26
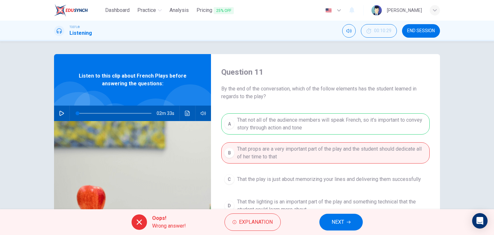
click at [428, 32] on span "END SESSION" at bounding box center [421, 30] width 28 height 5
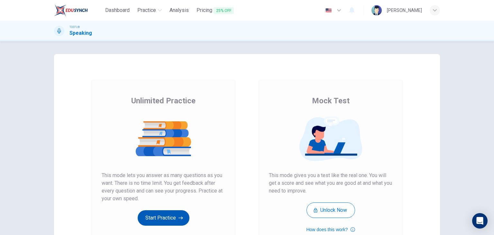
click at [160, 218] on button "Start Practice" at bounding box center [164, 217] width 52 height 15
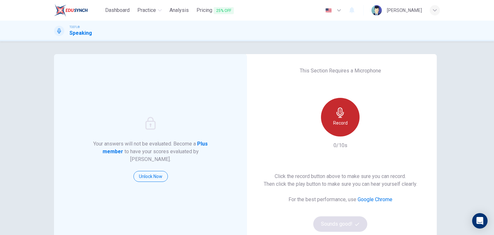
click at [337, 116] on icon "button" at bounding box center [340, 112] width 7 height 10
click at [337, 125] on h6 "Stop" at bounding box center [341, 123] width 10 height 8
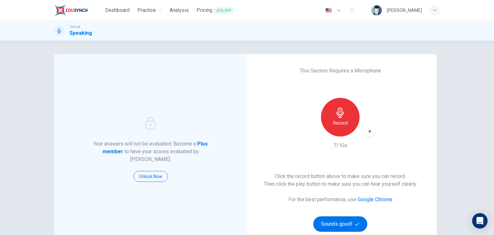
click at [369, 132] on icon "button" at bounding box center [370, 131] width 6 height 6
click at [340, 116] on icon "button" at bounding box center [340, 112] width 10 height 10
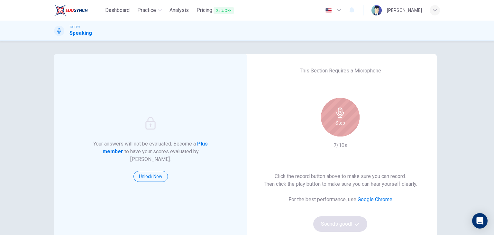
click at [340, 116] on icon "button" at bounding box center [340, 112] width 10 height 10
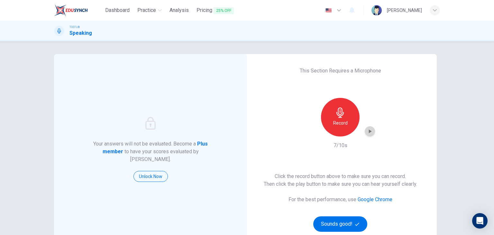
click at [372, 133] on div "button" at bounding box center [370, 131] width 10 height 10
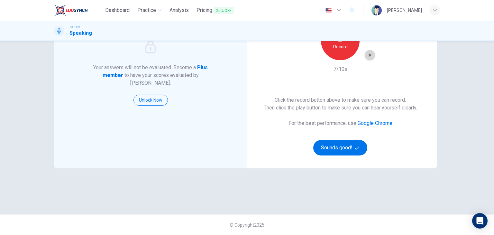
click at [369, 56] on icon "button" at bounding box center [370, 55] width 3 height 4
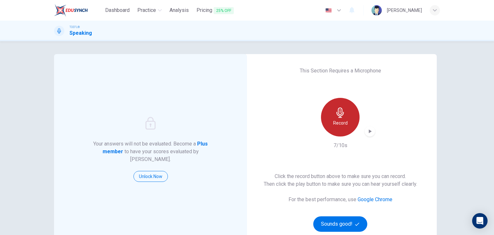
click at [338, 123] on h6 "Record" at bounding box center [340, 123] width 14 height 8
click at [369, 130] on icon "button" at bounding box center [370, 131] width 3 height 4
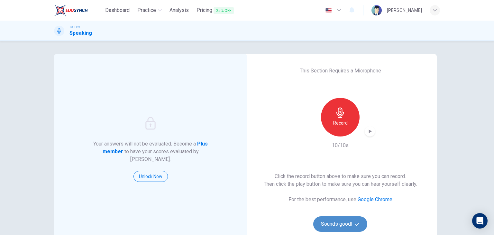
click at [350, 224] on button "Sounds good!" at bounding box center [340, 223] width 54 height 15
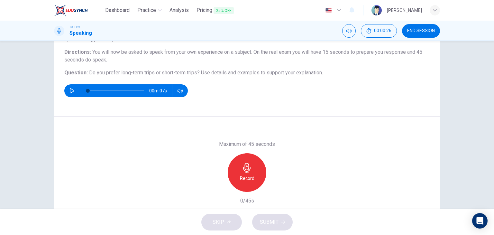
scroll to position [51, 0]
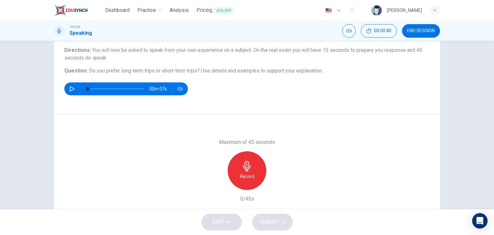
click at [70, 90] on icon "button" at bounding box center [72, 88] width 5 height 5
type input "0"
click at [243, 168] on icon "button" at bounding box center [246, 166] width 7 height 10
click at [277, 185] on icon "button" at bounding box center [276, 184] width 6 height 6
click at [273, 219] on span "SUBMIT" at bounding box center [269, 221] width 19 height 9
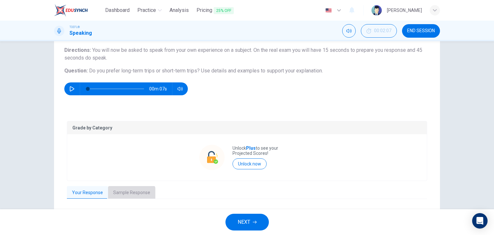
click at [127, 193] on button "Sample Response" at bounding box center [131, 193] width 47 height 14
click at [83, 190] on button "Your Response" at bounding box center [87, 193] width 41 height 14
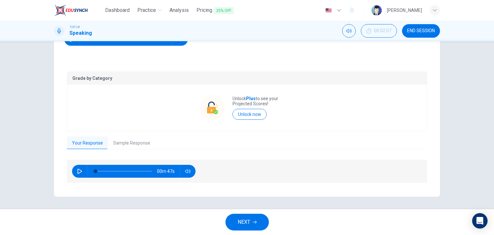
click at [79, 171] on icon "button" at bounding box center [80, 171] width 5 height 5
type input "2"
click at [131, 140] on button "Sample Response" at bounding box center [131, 143] width 47 height 14
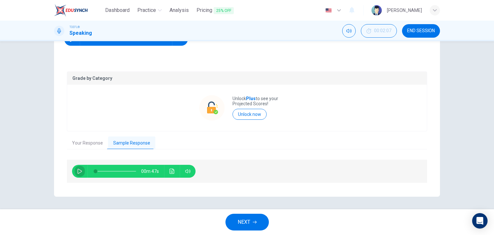
click at [79, 169] on icon "button" at bounding box center [79, 171] width 5 height 5
type input "0"
click at [251, 221] on button "NEXT" at bounding box center [247, 222] width 43 height 17
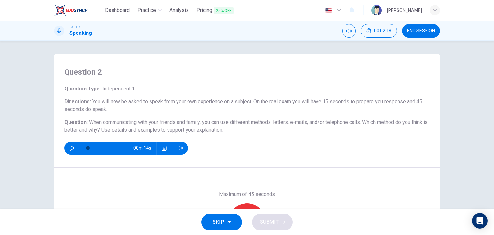
click at [69, 148] on icon "button" at bounding box center [71, 147] width 5 height 5
type input "0"
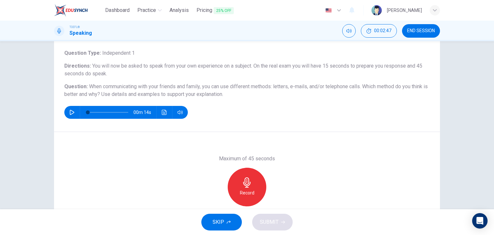
scroll to position [35, 0]
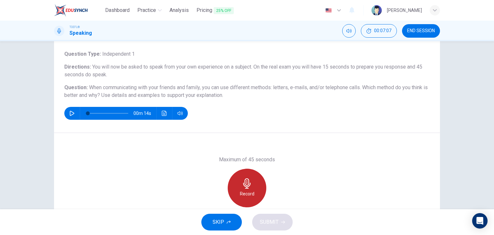
click at [245, 184] on icon "button" at bounding box center [247, 183] width 10 height 10
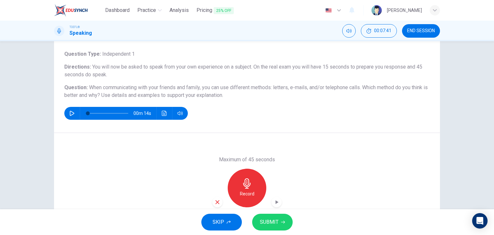
click at [216, 201] on icon "button" at bounding box center [218, 202] width 6 height 6
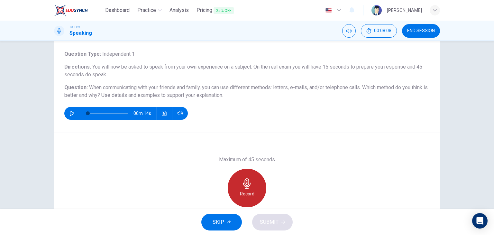
click at [247, 185] on icon "button" at bounding box center [247, 183] width 10 height 10
click at [247, 186] on icon "button" at bounding box center [246, 183] width 7 height 10
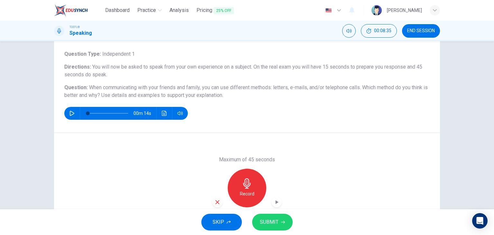
click at [276, 200] on icon "button" at bounding box center [276, 202] width 6 height 6
click at [272, 195] on div "Record" at bounding box center [246, 188] width 69 height 39
click at [274, 200] on icon "button" at bounding box center [276, 202] width 6 height 6
click at [276, 200] on icon "button" at bounding box center [277, 202] width 3 height 4
click at [272, 222] on span "SUBMIT" at bounding box center [269, 221] width 19 height 9
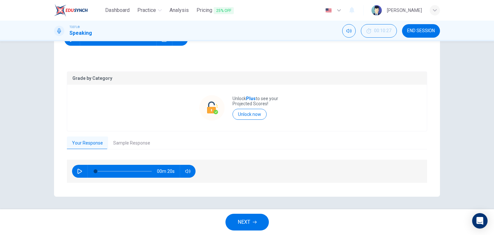
scroll to position [0, 0]
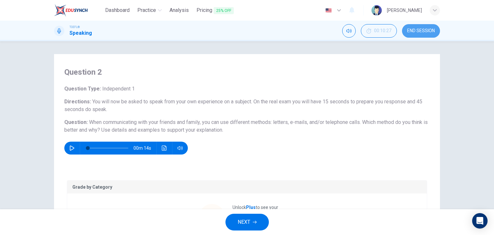
click at [422, 30] on span "END SESSION" at bounding box center [421, 30] width 28 height 5
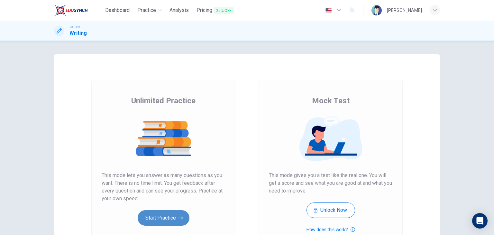
click at [165, 213] on button "Start Practice" at bounding box center [164, 217] width 52 height 15
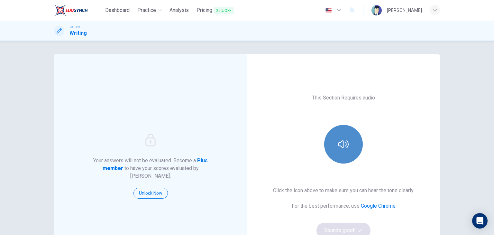
click at [341, 144] on icon "button" at bounding box center [343, 144] width 10 height 10
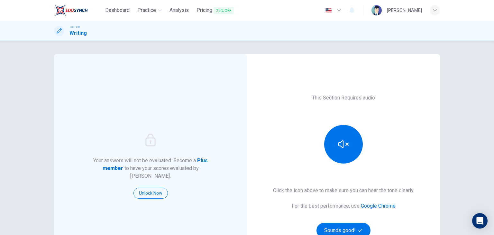
scroll to position [76, 0]
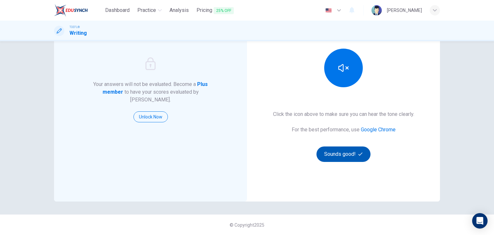
click at [345, 153] on button "Sounds good!" at bounding box center [344, 153] width 54 height 15
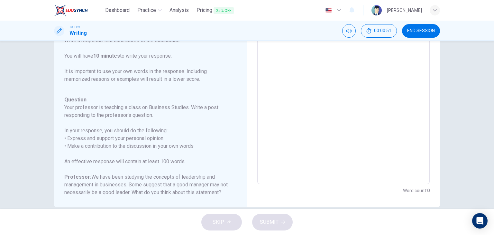
scroll to position [14, 0]
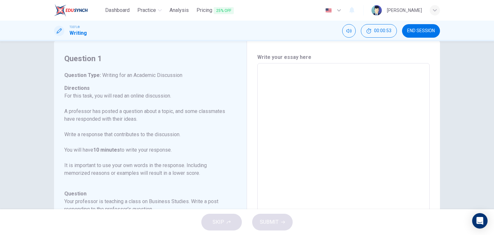
click at [273, 68] on div "x ​" at bounding box center [343, 170] width 172 height 215
type textarea "l"
type textarea "x"
type textarea "ln"
type textarea "x"
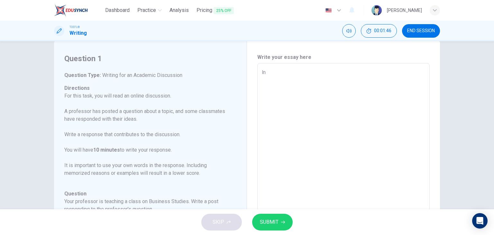
type textarea "ln"
type textarea "x"
type textarea "ln m"
type textarea "x"
type textarea "ln my"
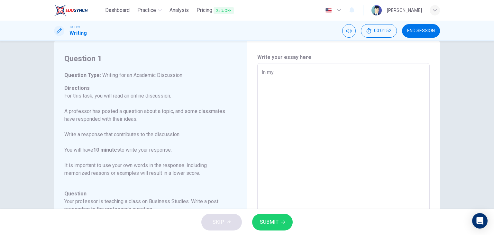
type textarea "x"
type textarea "ln my"
type textarea "x"
type textarea "ln my o"
type textarea "x"
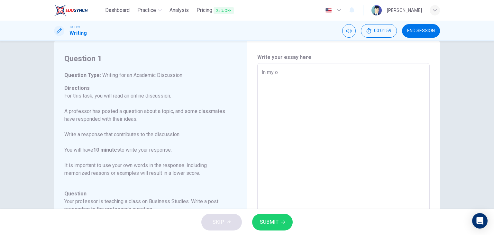
type textarea "ln my op"
type textarea "x"
type textarea "ln my opi"
type textarea "x"
type textarea "ln my opin"
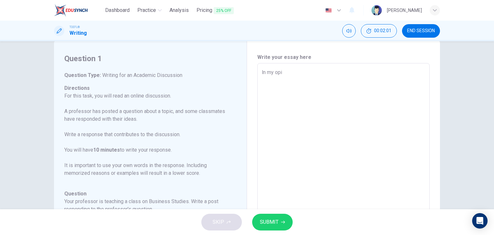
type textarea "x"
type textarea "ln my opini"
type textarea "x"
type textarea "ln my opinio"
type textarea "x"
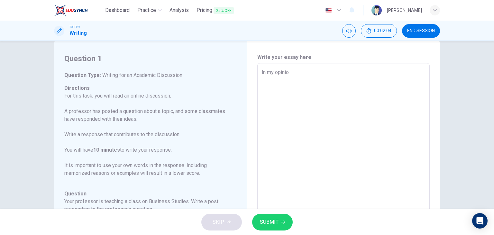
type textarea "ln my opinion"
type textarea "x"
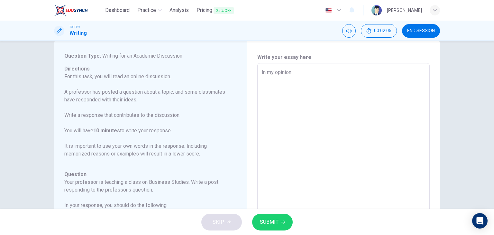
type textarea "ln my opinion"
type textarea "x"
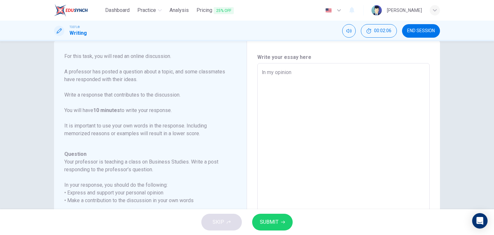
type textarea "ln my opinion s"
type textarea "x"
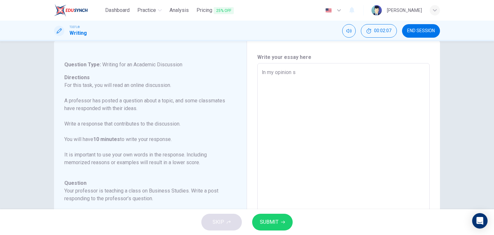
type textarea "ln my opinion sc"
type textarea "x"
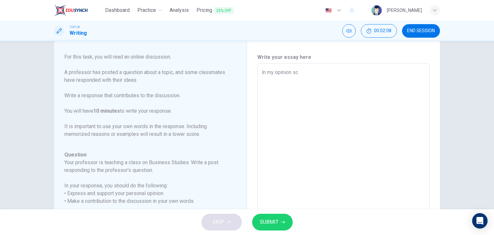
type textarea "ln my opinion sco"
type textarea "x"
type textarea "ln my opinion scoo"
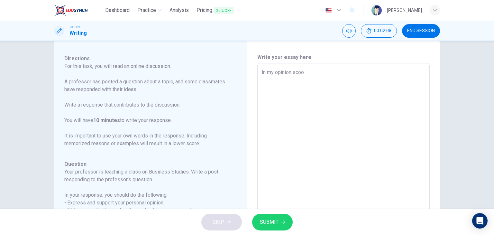
type textarea "x"
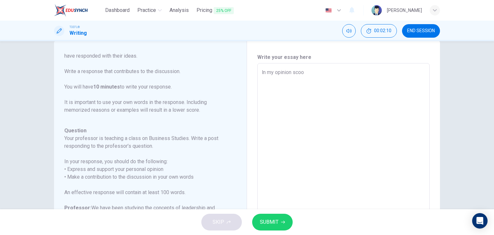
scroll to position [12, 0]
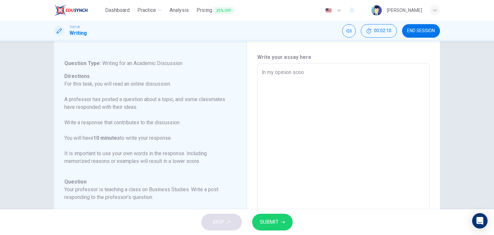
type textarea "ln my opinion sco"
type textarea "x"
type textarea "ln my opinion s"
type textarea "x"
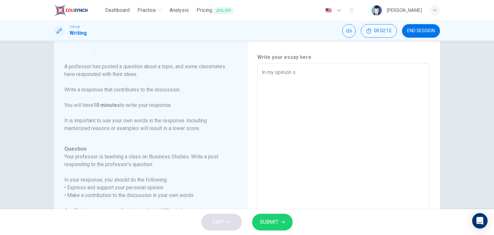
type textarea "ln my opinion sc"
type textarea "x"
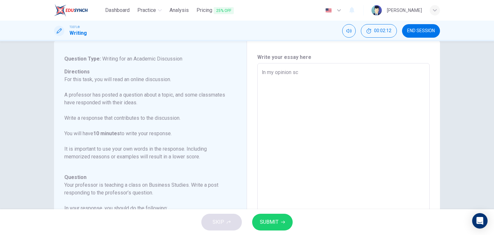
scroll to position [30, 0]
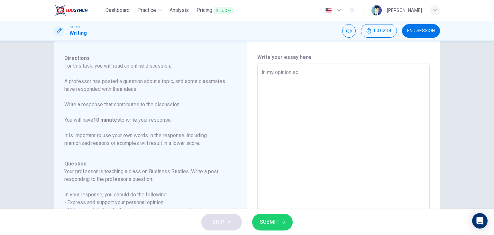
type textarea "ln my opinion sch"
type textarea "x"
type textarea "ln my opinion scho"
type textarea "x"
type textarea "ln my opinion schoo"
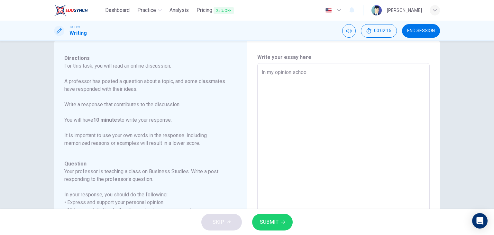
type textarea "x"
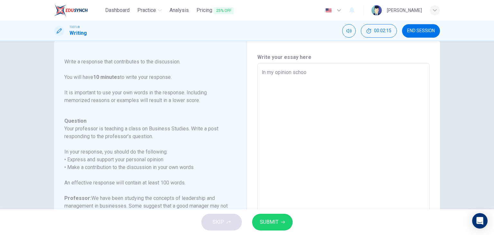
scroll to position [87, 0]
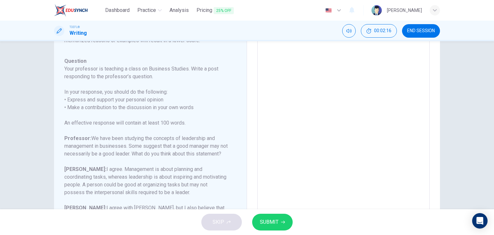
type textarea "ln my opinion school"
type textarea "x"
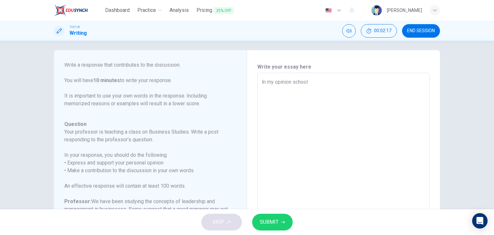
scroll to position [0, 0]
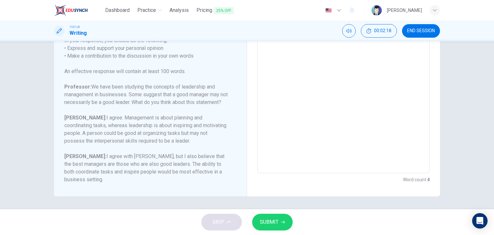
type textarea "ln my opinion school"
type textarea "x"
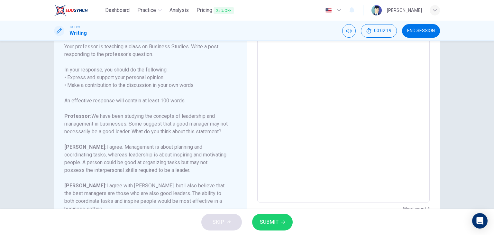
scroll to position [118, 0]
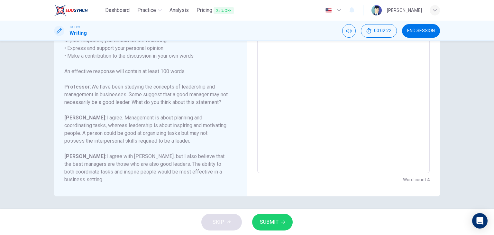
type textarea "ln my opinion school s"
type textarea "x"
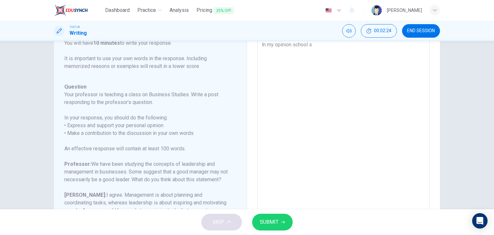
type textarea "ln my opinion school sh"
type textarea "x"
type textarea "ln my opinion school sho"
type textarea "x"
type textarea "ln my opinion school shou"
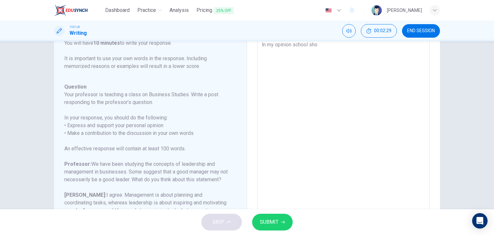
type textarea "x"
type textarea "ln my opinion school shoul"
type textarea "x"
type textarea "ln my opinion school should"
type textarea "x"
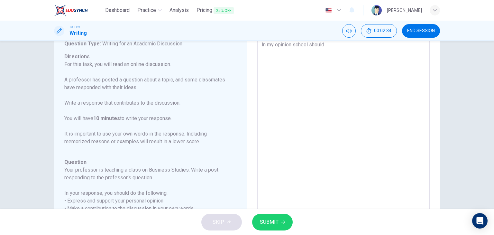
scroll to position [0, 0]
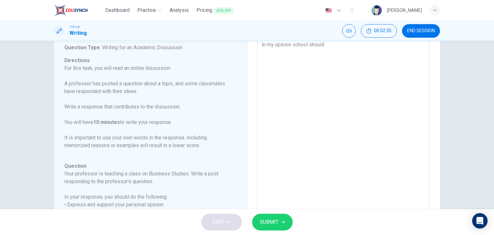
type textarea "ln my opinion school should"
type textarea "x"
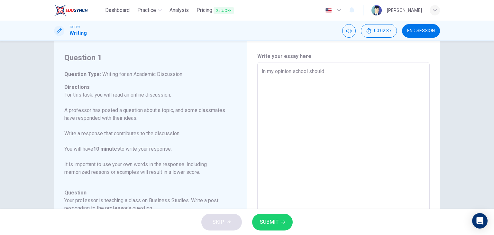
scroll to position [13, 0]
type textarea "ln my opinion school should a"
type textarea "x"
type textarea "ln my opinion school should al"
type textarea "x"
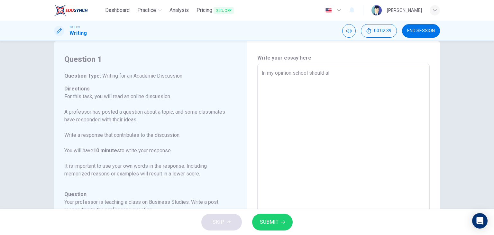
type textarea "ln my opinion school should all"
type textarea "x"
type textarea "ln my opinion school should allo"
type textarea "x"
click at [335, 75] on textarea "ln my opinion school should allo" at bounding box center [343, 171] width 163 height 204
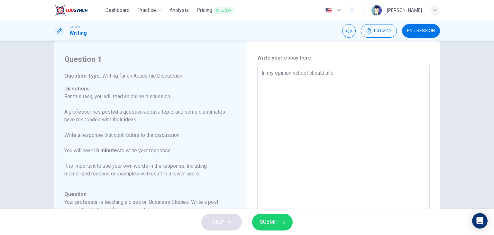
type textarea "ln my opinion school should allow"
type textarea "x"
type textarea "ln my opinion school should alloww"
type textarea "x"
type textarea "ln my opinion school should allow"
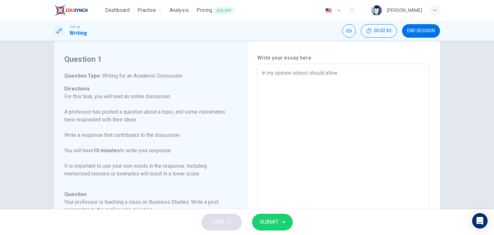
type textarea "x"
type textarea "ln my opinion school should allow"
type textarea "x"
type textarea "ln my opinion school should allow s"
type textarea "x"
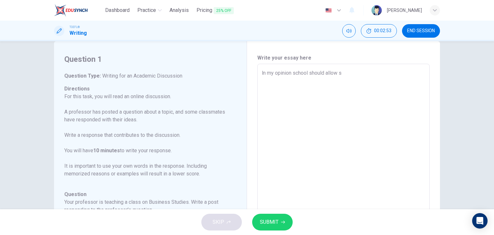
type textarea "ln my opinion school should allow st"
type textarea "x"
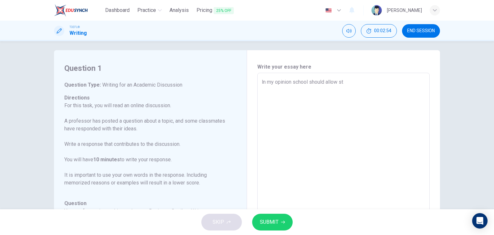
type textarea "ln my opinion school should allow stu"
type textarea "x"
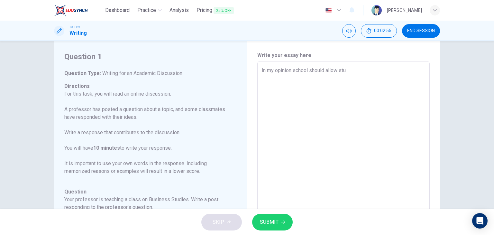
scroll to position [15, 0]
click at [344, 68] on textarea "ln my opinion school should allow stu" at bounding box center [343, 169] width 163 height 204
click at [346, 69] on textarea "ln my opinion school should allow stu" at bounding box center [343, 169] width 163 height 204
type textarea "ln my opinion school should allow stud"
type textarea "x"
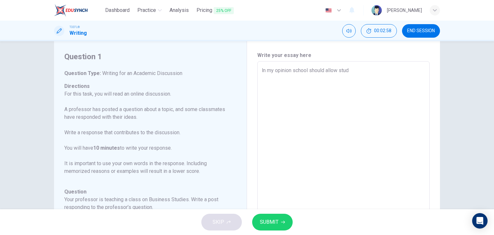
type textarea "ln my opinion school should allow stude"
type textarea "x"
type textarea "ln my opinion school should allow studen"
type textarea "x"
type textarea "ln my opinion school should allow student"
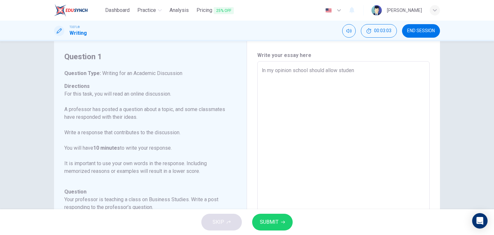
type textarea "x"
type textarea "ln my opinion school should allow students"
type textarea "x"
type textarea "ln my opinion school should allow students"
type textarea "x"
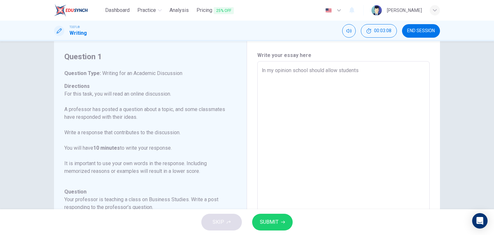
type textarea "ln my opinion school should allow students t"
type textarea "x"
type textarea "ln my opinion school should allow students to"
type textarea "x"
type textarea "ln my opinion school should allow students to"
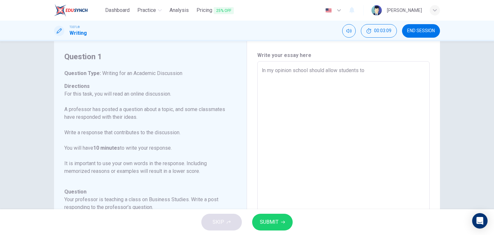
type textarea "x"
type textarea "ln my opinion school should allow students to u"
type textarea "x"
type textarea "ln my opinion school should allow students to us"
type textarea "x"
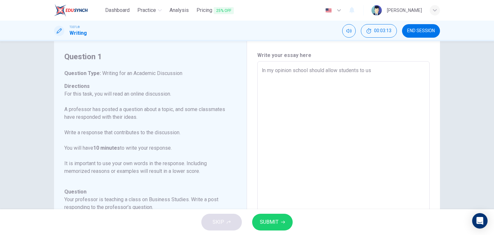
type textarea "ln my opinion school should allow students to use"
type textarea "x"
type textarea "ln my opinion school should allow students to use"
type textarea "x"
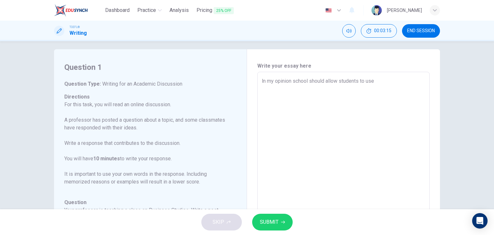
type textarea "ln my opinion school should allow students to use s"
type textarea "x"
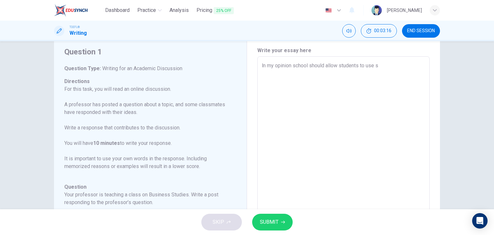
scroll to position [4, 0]
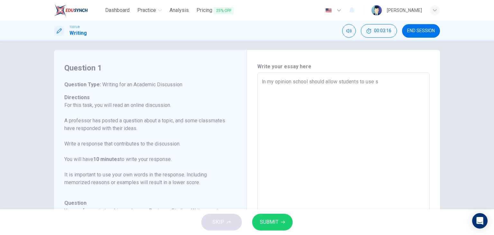
type textarea "ln my opinion school should allow students to use sm"
type textarea "x"
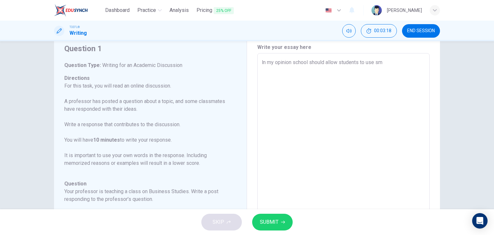
type textarea "ln my opinion school should allow students to use sma"
type textarea "x"
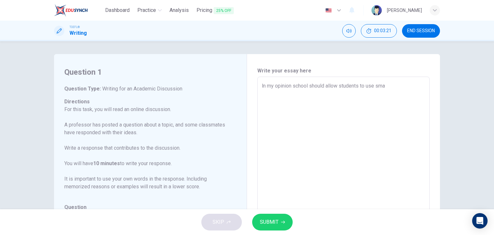
click at [397, 82] on textarea "ln my opinion school should allow students to use sma" at bounding box center [343, 184] width 163 height 204
type textarea "ln my opinion school should allow students to use smar"
type textarea "x"
click at [397, 89] on textarea "ln my opinion school should allow students to use smar" at bounding box center [343, 184] width 163 height 204
click at [397, 102] on textarea "ln my opinion school should allow students to use smar" at bounding box center [343, 184] width 163 height 204
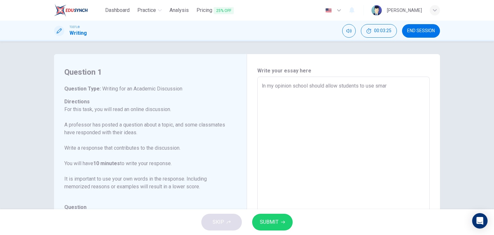
type textarea "ln my opinion school should allow students to use smart"
type textarea "x"
type textarea "ln my opinion school should allow students to use smartp"
type textarea "x"
type textarea "ln my opinion school should allow students to use smartph"
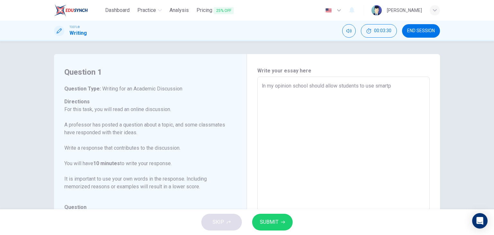
type textarea "x"
type textarea "ln my opinion school should allow students to use smartpho"
type textarea "x"
type textarea "ln my opinion school should allow students to use smartphon"
type textarea "x"
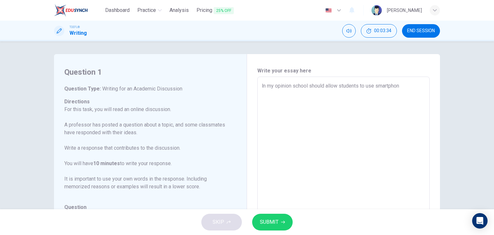
type textarea "ln my opinion school should allow students to use smartphone"
type textarea "x"
type textarea "ln my opinion school should allow students to use smartphones"
type textarea "x"
type textarea "ln my opinion school should allow students to use smartphones"
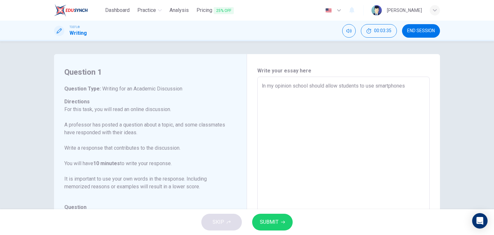
type textarea "x"
click at [293, 112] on textarea "ln my opinion school should allow students to use smartphones" at bounding box center [343, 184] width 163 height 204
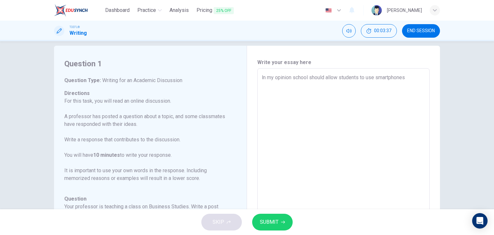
scroll to position [10, 0]
click at [404, 91] on textarea "ln my opinion school should allow students to use smartphones" at bounding box center [343, 174] width 163 height 204
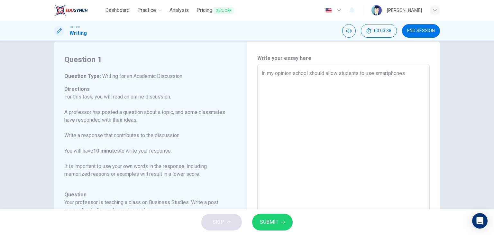
type textarea "ln my opinion school should allow students to use smartphonesw"
type textarea "x"
click at [408, 90] on textarea "ln my opinion school should allow students to use smartphonesw" at bounding box center [343, 171] width 163 height 204
type textarea "ln my opinion school should allow students to use smartphoneswi"
type textarea "x"
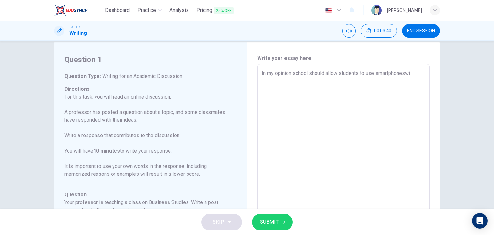
click at [297, 99] on textarea "ln my opinion school should allow students to use smartphoneswi" at bounding box center [343, 171] width 163 height 204
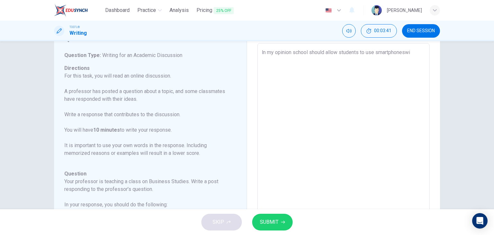
scroll to position [35, 0]
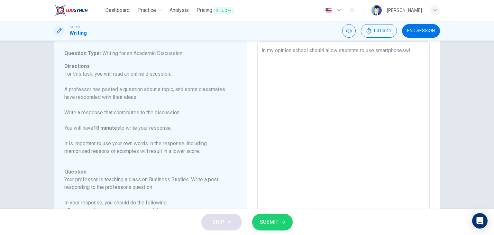
click at [417, 75] on textarea "ln my opinion school should allow students to use smartphoneswi" at bounding box center [343, 149] width 163 height 204
type textarea "ln my opinion school should allow students to use smartphoneswi"
type textarea "x"
type textarea "ln my opinion school should allow students to use smartphonesw"
type textarea "x"
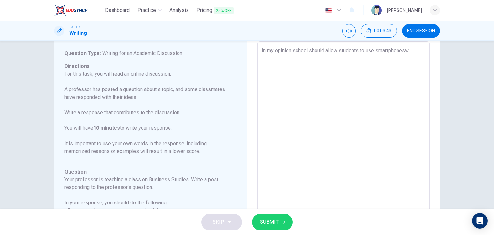
type textarea "ln my opinion school should allow students to use smartphones"
type textarea "x"
type textarea "ln my opinion school should allow students to use smartphones"
type textarea "x"
type textarea "ln my opinion school should allow students to use smartphones"
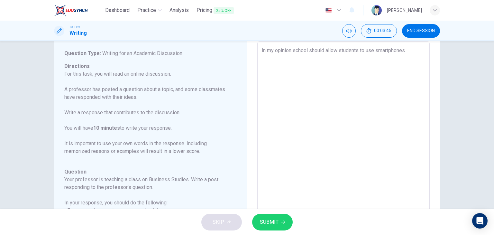
click at [257, 103] on div "ln my opinion school should allow students to use smartphones x ​" at bounding box center [343, 148] width 172 height 215
type textarea "x"
type textarea "ln my opinion school should allow students to use smartphones w"
type textarea "x"
type textarea "ln my opinion school should allow students to use smartphones wi"
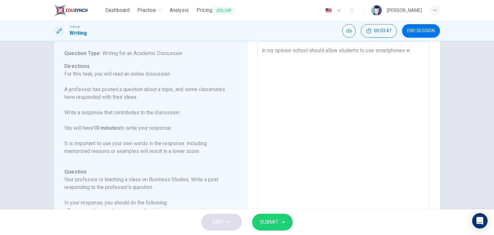
type textarea "x"
type textarea "ln my opinion school should allow students to use smartphones wit"
type textarea "x"
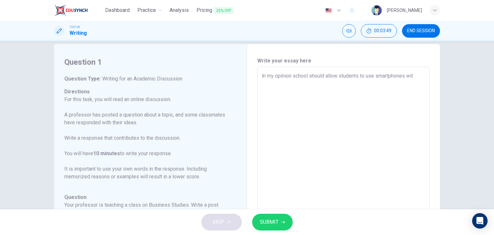
scroll to position [0, 0]
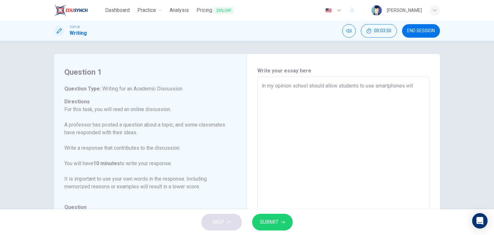
type textarea "ln my opinion school should allow students to use smartphones with"
type textarea "x"
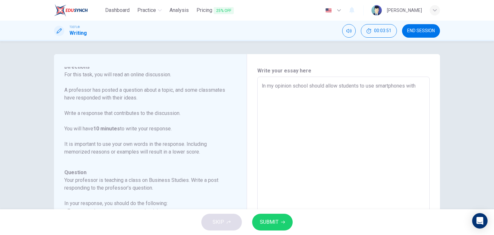
scroll to position [36, 0]
type textarea "ln my opinion school should allow students to use smartphones with"
type textarea "x"
type textarea "ln my opinion school should allow students to use smartphones with p"
type textarea "x"
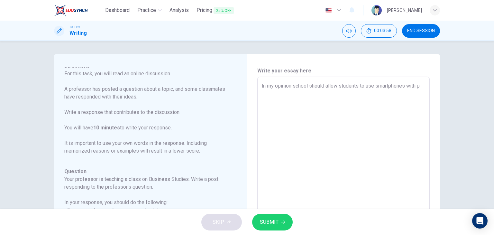
type textarea "ln my opinion school should allow students to use smartphones with pr"
type textarea "x"
type textarea "ln my opinion school should allow students to use smartphones with pro"
type textarea "x"
type textarea "ln my opinion school should allow students to use smartphones with prop"
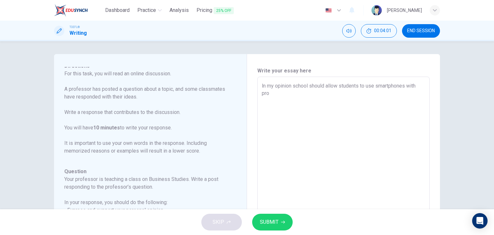
type textarea "x"
type textarea "ln my opinion school should allow students to use smartphones with prope"
type textarea "x"
type textarea "ln my opinion school should allow students to use smartphones with proper"
type textarea "x"
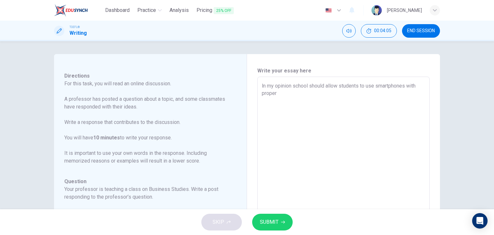
type textarea "ln my opinion school should allow students to use smartphones with proper"
type textarea "x"
type textarea "ln my opinion school should allow students to use smartphones with proper r"
type textarea "x"
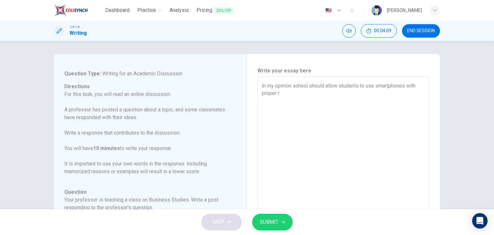
scroll to position [0, 0]
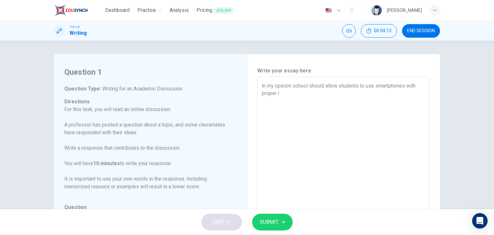
type textarea "ln my opinion school should allow students to use smartphones with proper ru"
type textarea "x"
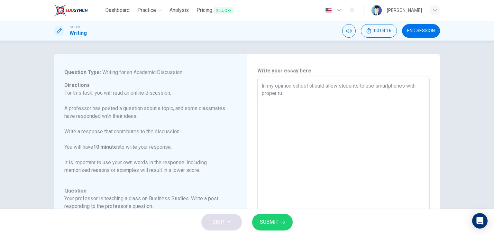
type textarea "ln my opinion school should allow students to use smartphones with proper rul"
type textarea "x"
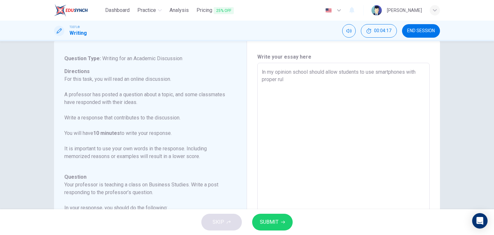
type textarea "ln my opinion school should allow students to use smartphones with proper rule"
type textarea "x"
type textarea "ln my opinion school should allow students to use smartphones with proper rules"
type textarea "x"
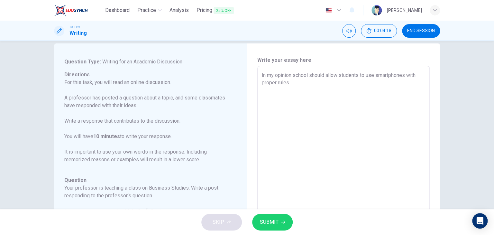
type textarea "ln my opinion school should allow students to use smartphones with proper rules"
type textarea "x"
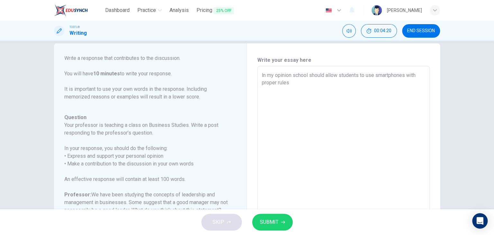
scroll to position [87, 0]
type textarea "ln my opinion school should allow students to use smartphones with proper rules…"
type textarea "x"
type textarea "ln my opinion school should allow students to use smartphones with proper rules…"
type textarea "x"
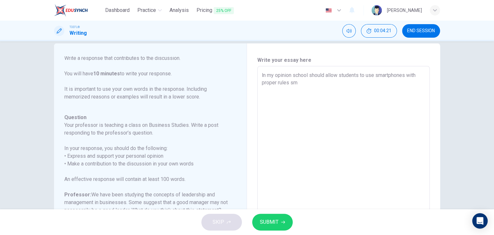
type textarea "ln my opinion school should allow students to use smartphones with proper rules…"
click at [122, 191] on h6 "Professor: We have been studying the concepts of leadership and management in b…" at bounding box center [146, 202] width 164 height 23
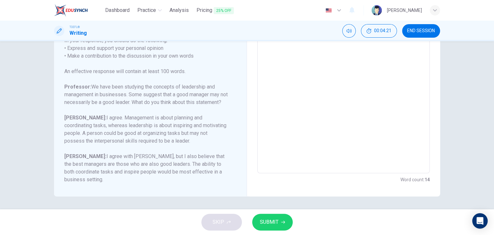
click at [147, 75] on div "Question Your professor is teaching a class on Business Studies. Write a post r…" at bounding box center [146, 95] width 164 height 178
click at [182, 83] on h6 "Professor: We have been studying the concepts of leadership and management in b…" at bounding box center [146, 94] width 164 height 23
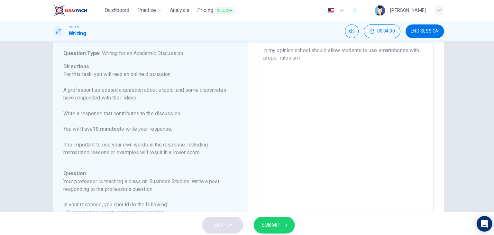
scroll to position [0, 0]
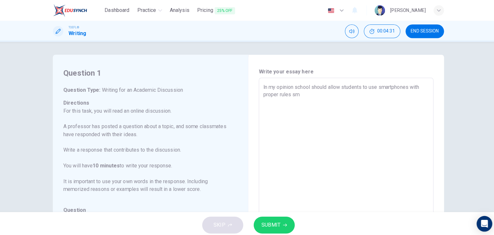
click at [294, 93] on textarea "ln my opinion school should allow students to use smartphones with proper rules…" at bounding box center [343, 184] width 163 height 204
type textarea "x"
type textarea "ln my opinion school should allow students to use smartphones with proper rules…"
type textarea "x"
type textarea "ln my opinion school should allow students to use smartphones with proper rules…"
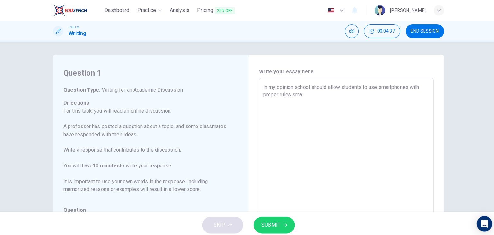
type textarea "x"
type textarea "ln my opinion school should allow students to use smartphones with proper rules…"
type textarea "x"
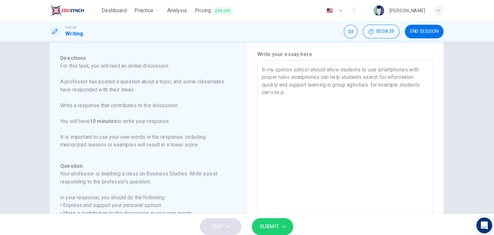
scroll to position [11, 0]
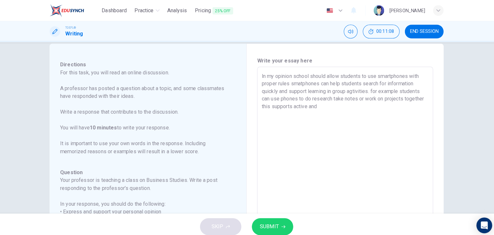
click at [279, 11] on div "Dashboard Practice Analysis Pricing 25% OFF English en ​ [PERSON_NAME]" at bounding box center [247, 10] width 386 height 21
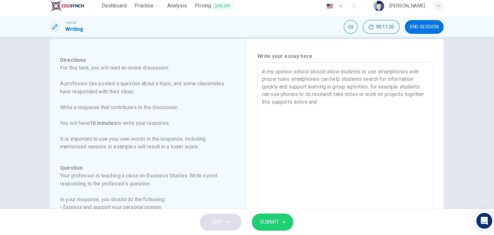
click at [367, 105] on textarea "ln my opinion school should allow students to use smartphones with proper rules…" at bounding box center [343, 173] width 163 height 204
click at [377, 99] on textarea "ln my opinion school should allow students to use smartphones with proper rules…" at bounding box center [343, 173] width 163 height 204
click at [406, 110] on textarea "ln my opinion school should allow students to use smartphones with proper rules…" at bounding box center [343, 173] width 163 height 204
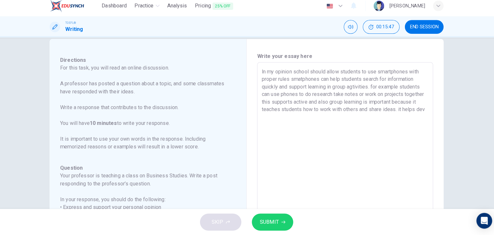
click at [289, 118] on textarea "ln my opinion school should allow students to use smartphones with proper rules…" at bounding box center [343, 173] width 163 height 204
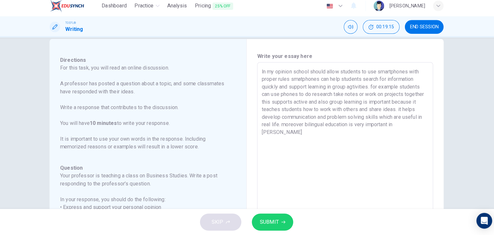
click at [241, 79] on div "Question 1 Question Type : Writing for an Academic Discussion Directions For th…" at bounding box center [150, 173] width 193 height 261
click at [424, 129] on div "ln my opinion school should allow students to use smartphones with proper rules…" at bounding box center [343, 172] width 172 height 215
click at [289, 136] on textarea "ln my opinion school should allow students to use smartphones with proper rules…" at bounding box center [343, 173] width 163 height 204
click at [316, 137] on textarea "ln my opinion school should allow students to use smartphones with proper rules…" at bounding box center [343, 173] width 163 height 204
click at [67, 173] on h6 "Your professor is teaching a class on Business Studies. Write a post responding…" at bounding box center [146, 180] width 164 height 15
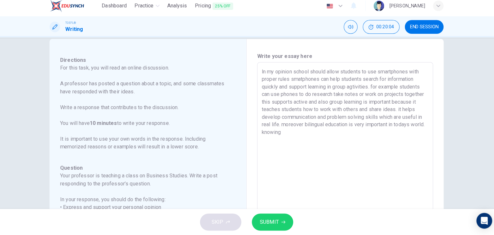
click at [319, 136] on textarea "ln my opinion school should allow students to use smartphones with proper rules…" at bounding box center [343, 173] width 163 height 204
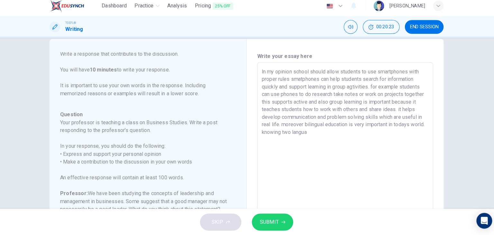
scroll to position [87, 0]
click at [486, 116] on div "Question 1 Question Type : Writing for an Academic Discussion Directions For th…" at bounding box center [247, 125] width 494 height 168
click at [481, 70] on div "Question 1 Question Type : Writing for an Academic Discussion Directions For th…" at bounding box center [247, 125] width 494 height 168
drag, startPoint x: 489, startPoint y: 60, endPoint x: 489, endPoint y: 133, distance: 73.0
click at [489, 133] on div "Question 1 Question Type : Writing for an Academic Discussion Directions For th…" at bounding box center [247, 125] width 494 height 168
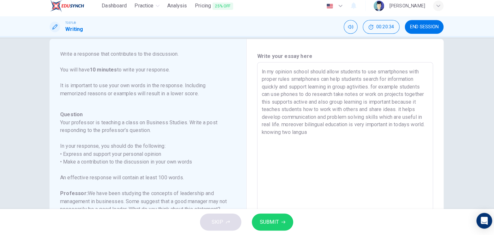
drag, startPoint x: 240, startPoint y: 177, endPoint x: 241, endPoint y: 207, distance: 29.6
click at [241, 207] on div "Question 1 Question Type : Writing for an Academic Discussion Directions For th…" at bounding box center [150, 173] width 193 height 261
click at [337, 134] on textarea "ln my opinion school should allow students to use smartphones with proper rules…" at bounding box center [343, 173] width 163 height 204
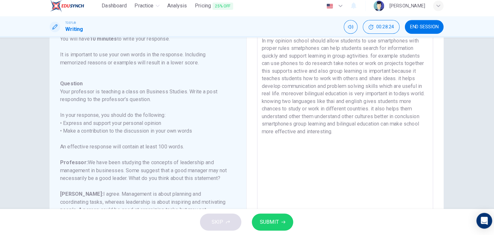
scroll to position [15, 0]
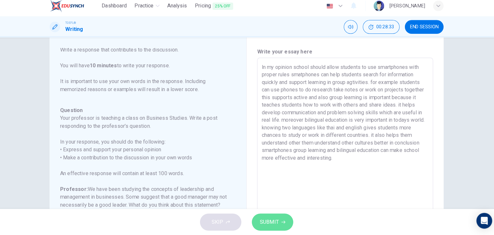
click at [276, 225] on span "SUBMIT" at bounding box center [269, 221] width 19 height 9
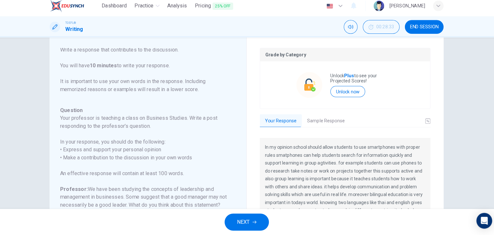
click at [253, 224] on button "NEXT" at bounding box center [247, 222] width 43 height 17
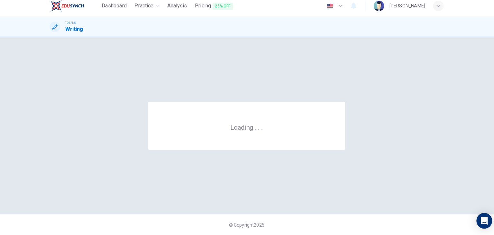
scroll to position [0, 0]
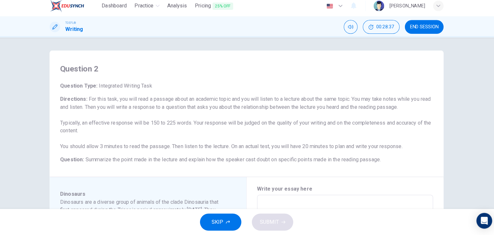
click at [417, 31] on span "END SESSION" at bounding box center [421, 30] width 28 height 5
